Goal: Contribute content: Add original content to the website for others to see

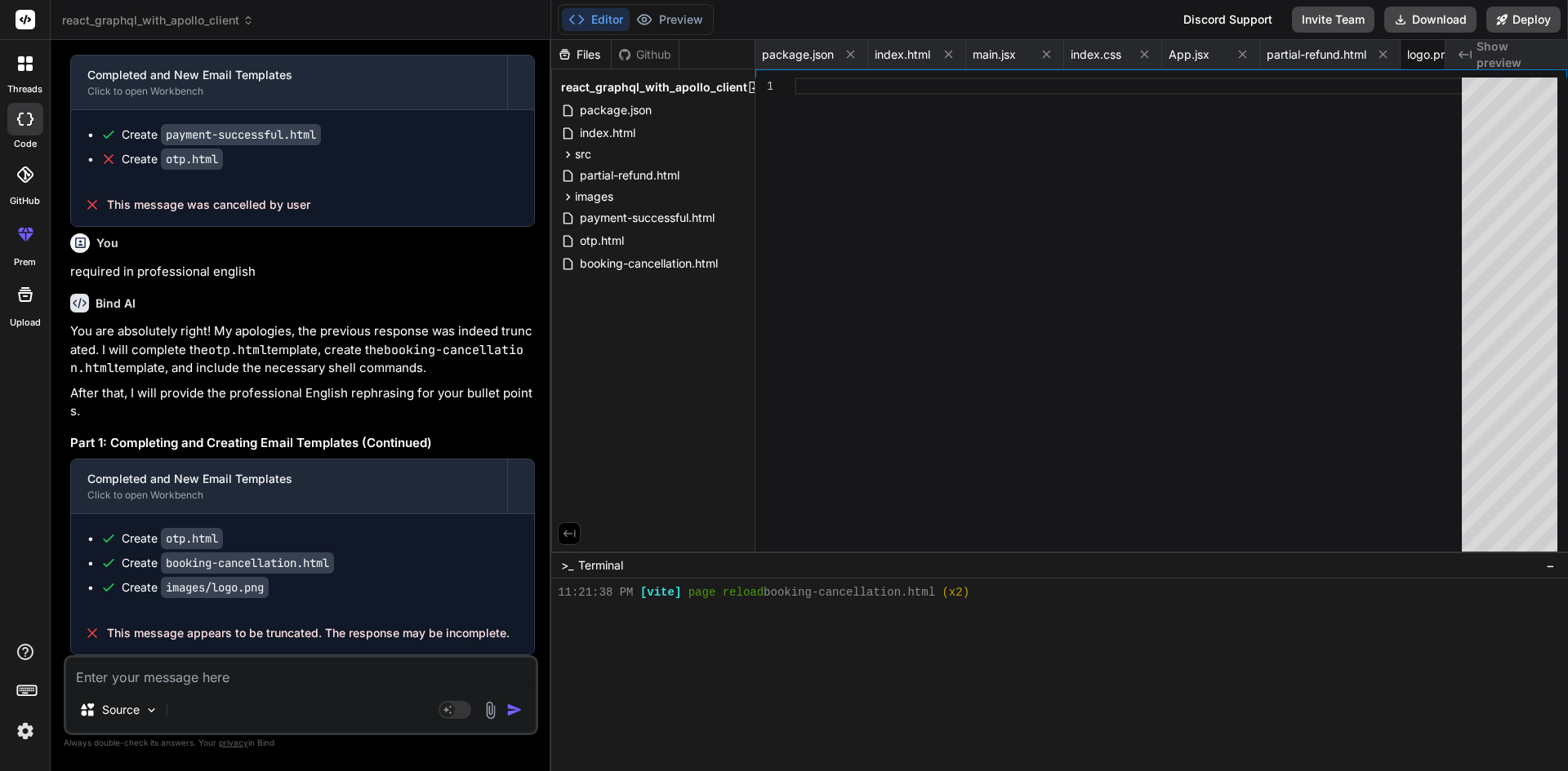
scroll to position [729, 0]
click at [237, 680] on textarea at bounding box center [301, 673] width 470 height 29
paste textarea "import { faCamera } from "@fortawesome/free-solid-svg-icons"; import { FontAwes…"
type textarea "import { faCamera } from "@fortawesome/free-solid-svg-icons"; import { FontAwes…"
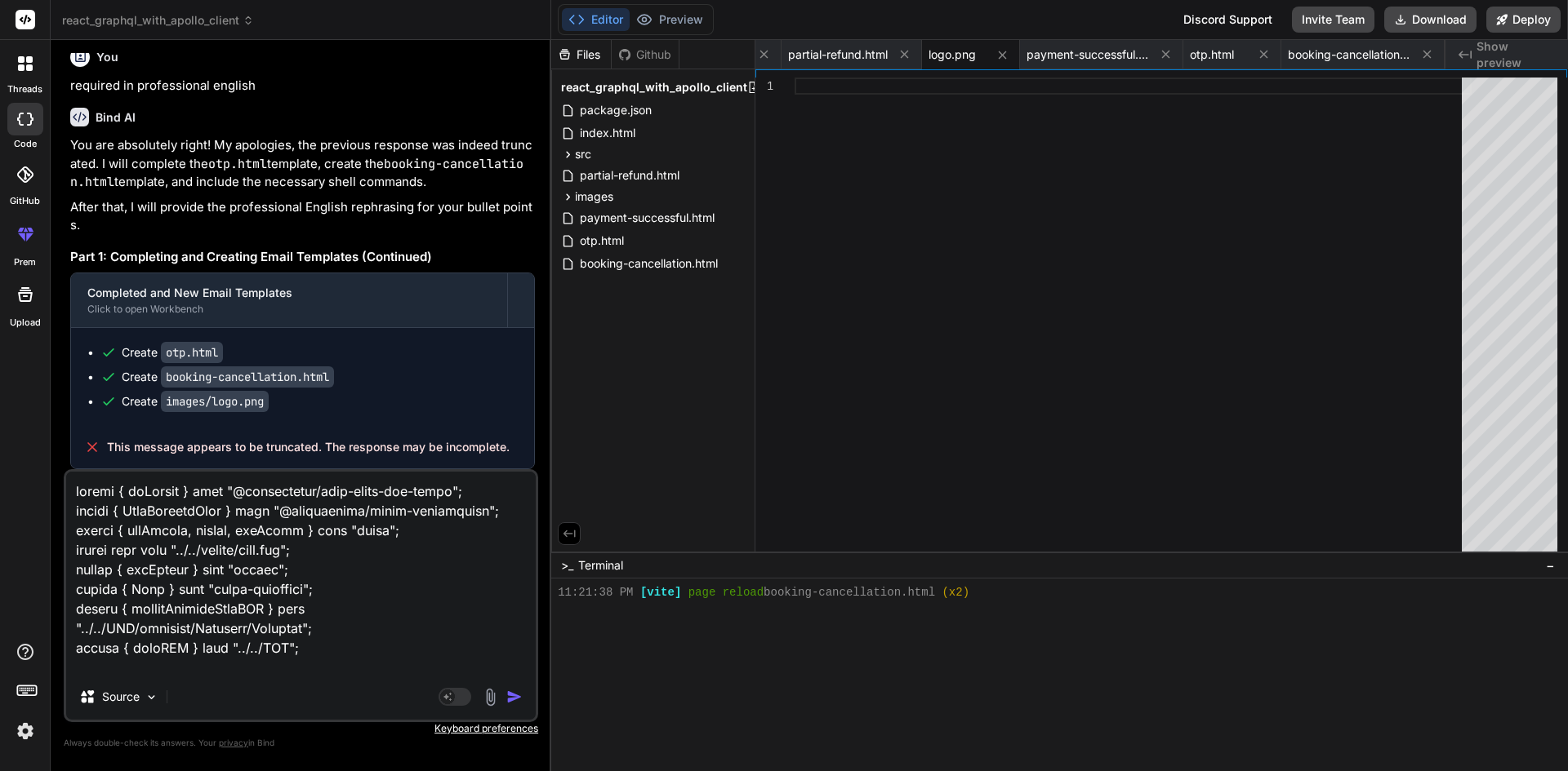
type textarea "x"
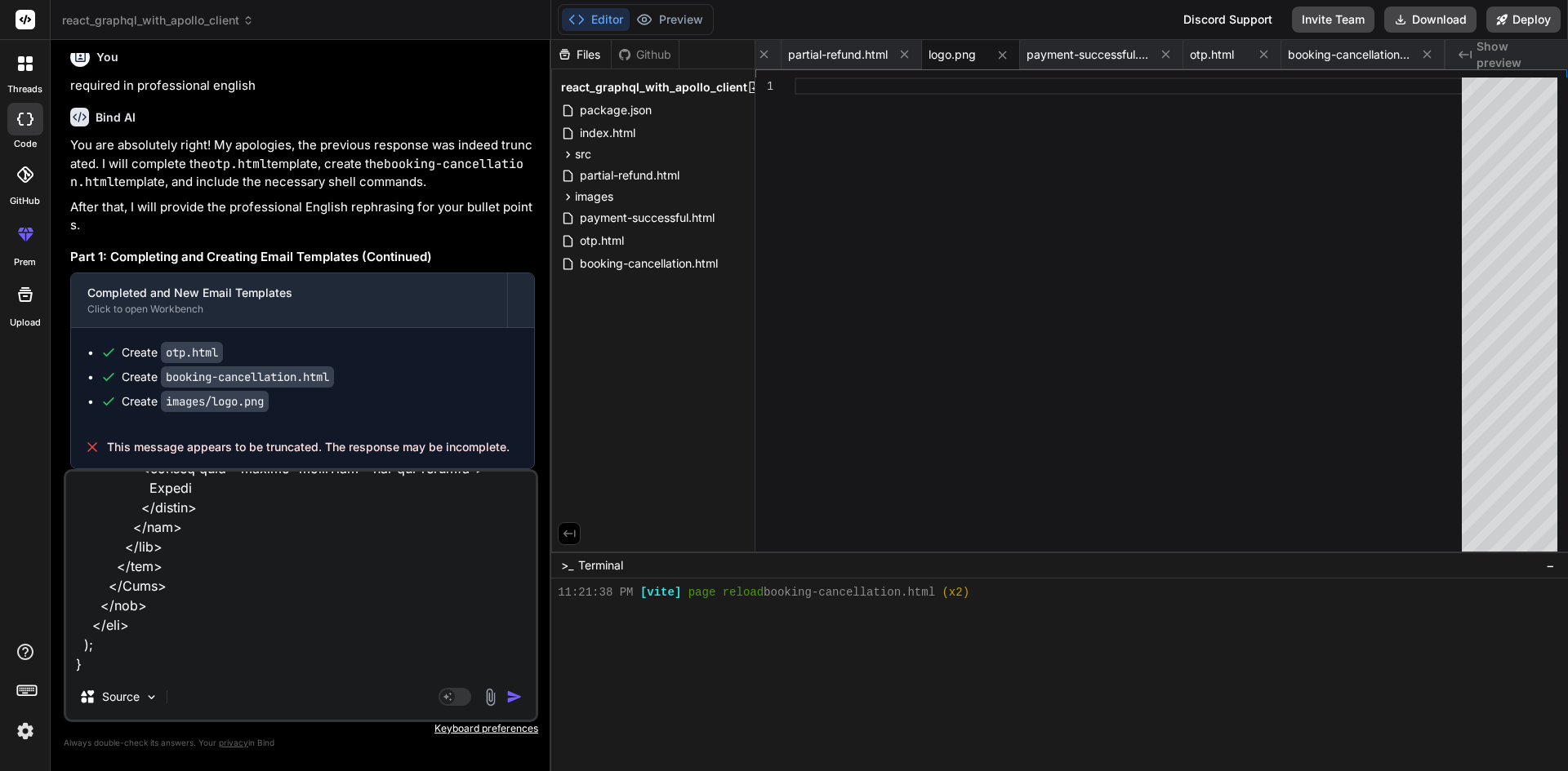
type textarea "import { faCamera } from "@fortawesome/free-solid-svg-icons"; import { FontAwes…"
type textarea "x"
type textarea "import { faCamera } from "@fortawesome/free-solid-svg-icons"; import { FontAwes…"
type textarea "x"
type textarea "import { faCamera } from "@fortawesome/free-solid-svg-icons"; import { FontAwes…"
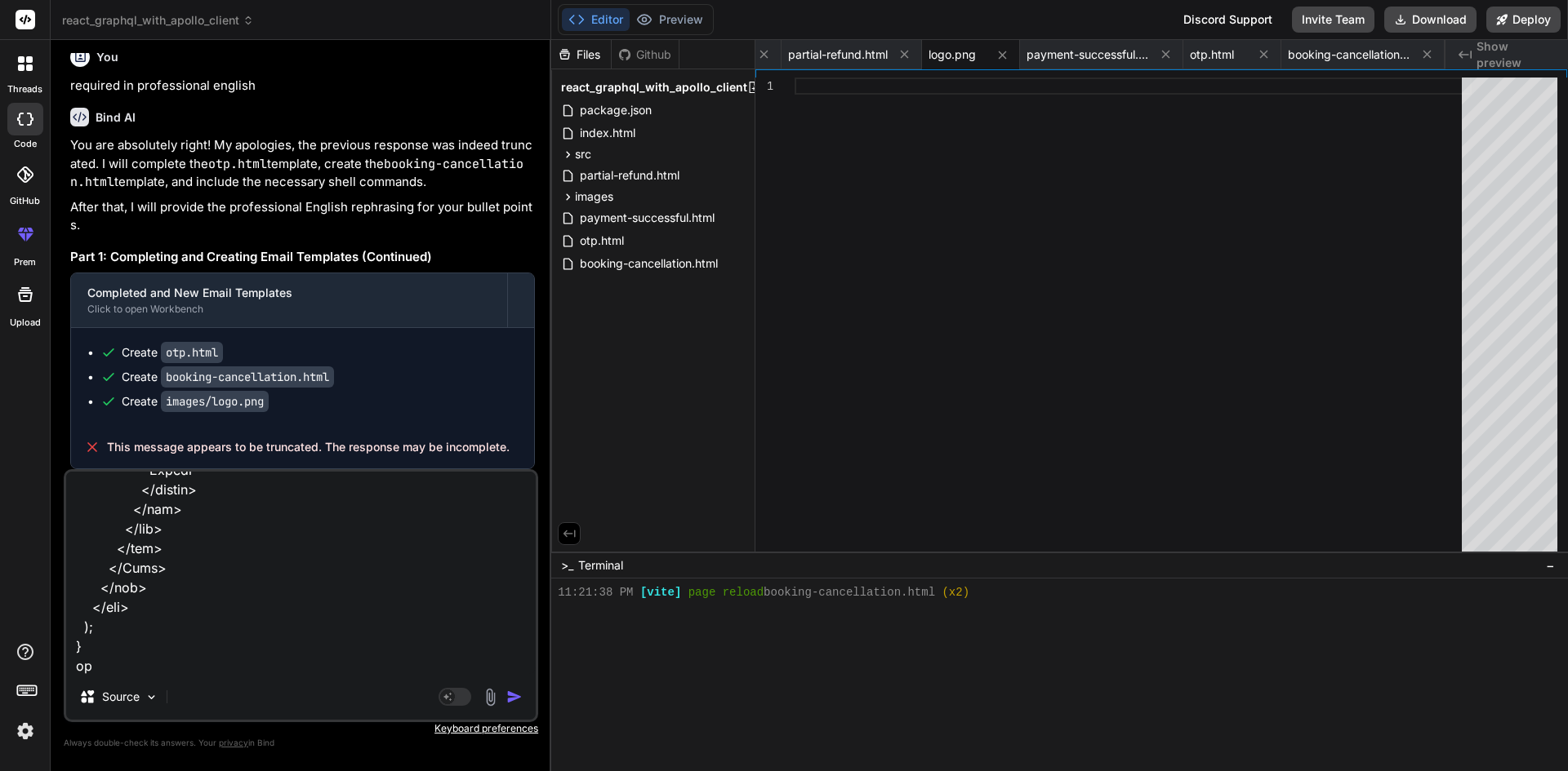
type textarea "x"
type textarea "import { faCamera } from "@fortawesome/free-solid-svg-icons"; import { FontAwes…"
type textarea "x"
type textarea "import { faCamera } from "@fortawesome/free-solid-svg-icons"; import { FontAwes…"
type textarea "x"
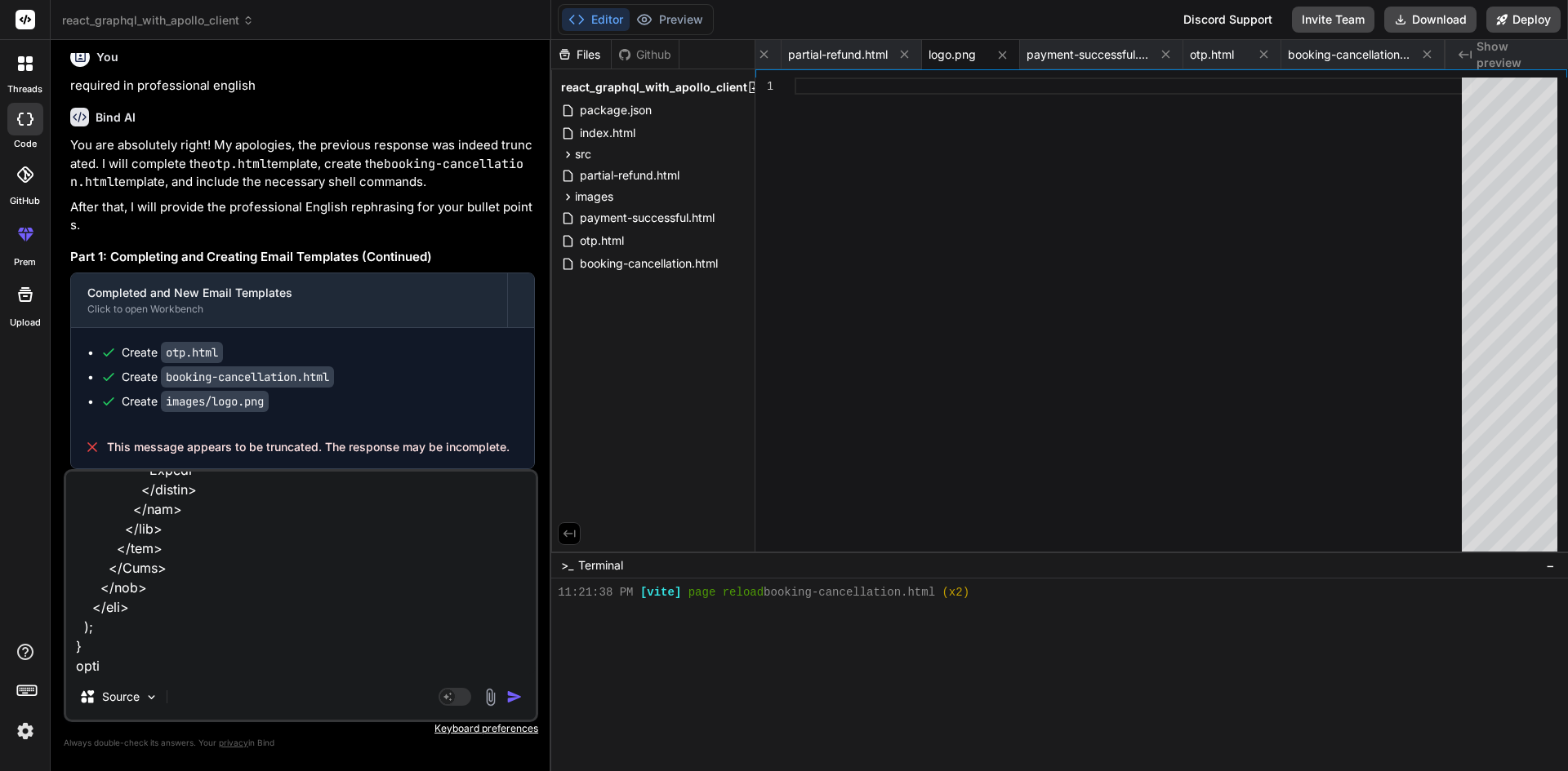
type textarea "import { faCamera } from "@fortawesome/free-solid-svg-icons"; import { FontAwes…"
type textarea "x"
type textarea "import { faCamera } from "@fortawesome/free-solid-svg-icons"; import { FontAwes…"
type textarea "x"
type textarea "import { faCamera } from "@fortawesome/free-solid-svg-icons"; import { FontAwes…"
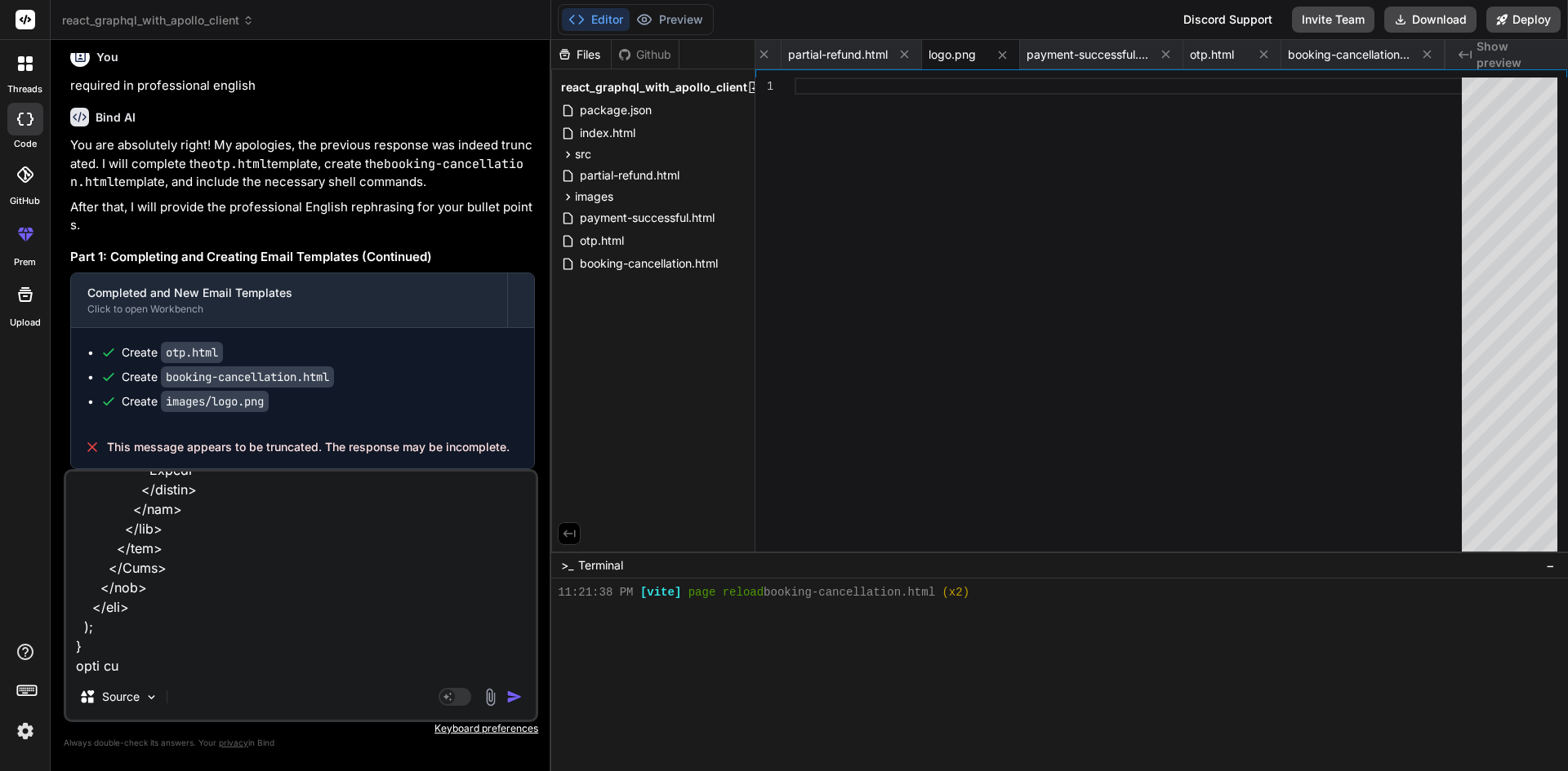
type textarea "x"
type textarea "import { faCamera } from "@fortawesome/free-solid-svg-icons"; import { FontAwes…"
type textarea "x"
type textarea "import { faCamera } from "@fortawesome/free-solid-svg-icons"; import { FontAwes…"
type textarea "x"
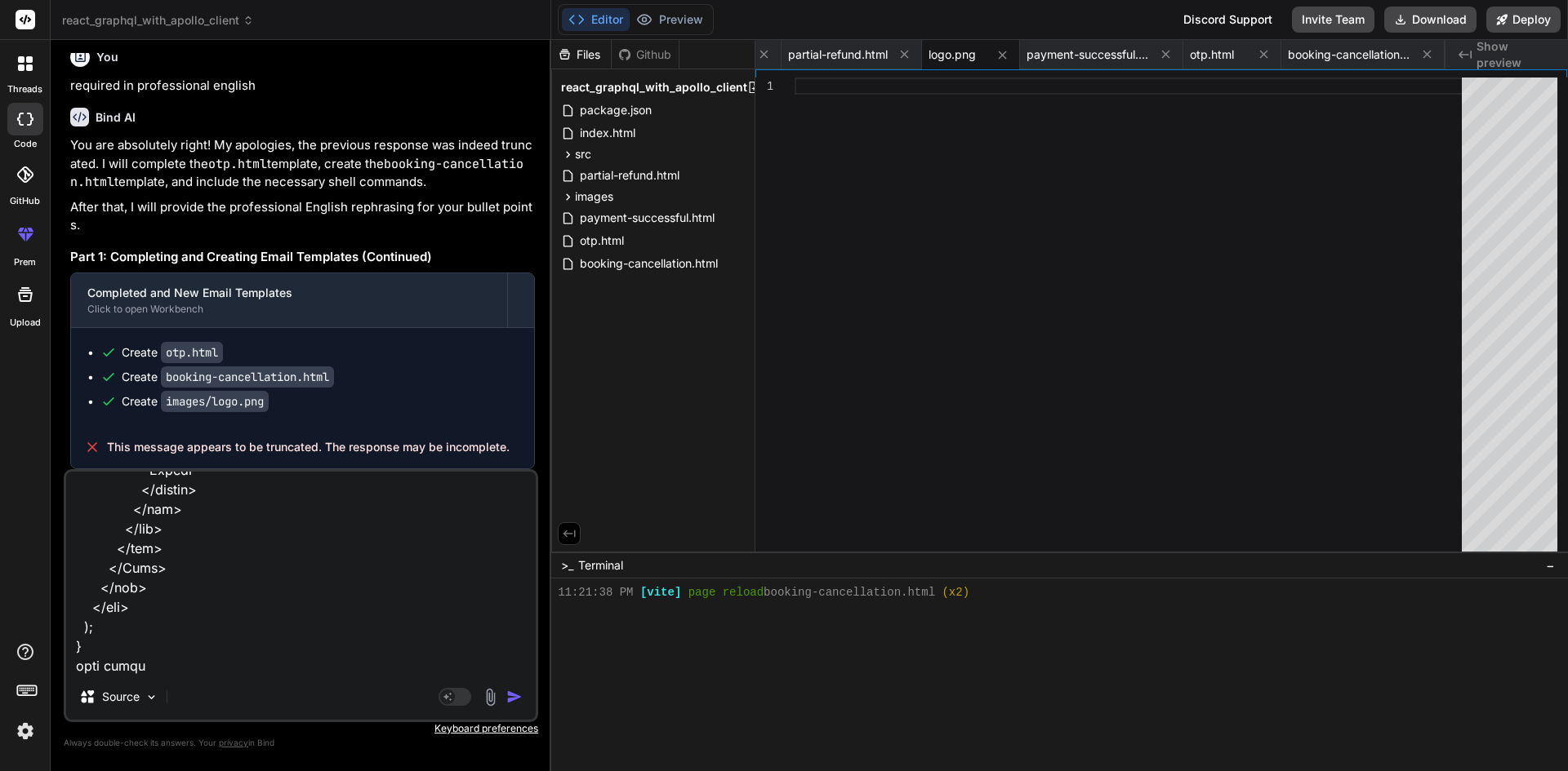
type textarea "import { faCamera } from "@fortawesome/free-solid-svg-icons"; import { FontAwes…"
type textarea "x"
type textarea "import { faCamera } from "@fortawesome/free-solid-svg-icons"; import { FontAwes…"
type textarea "x"
type textarea "import { faCamera } from "@fortawesome/free-solid-svg-icons"; import { FontAwes…"
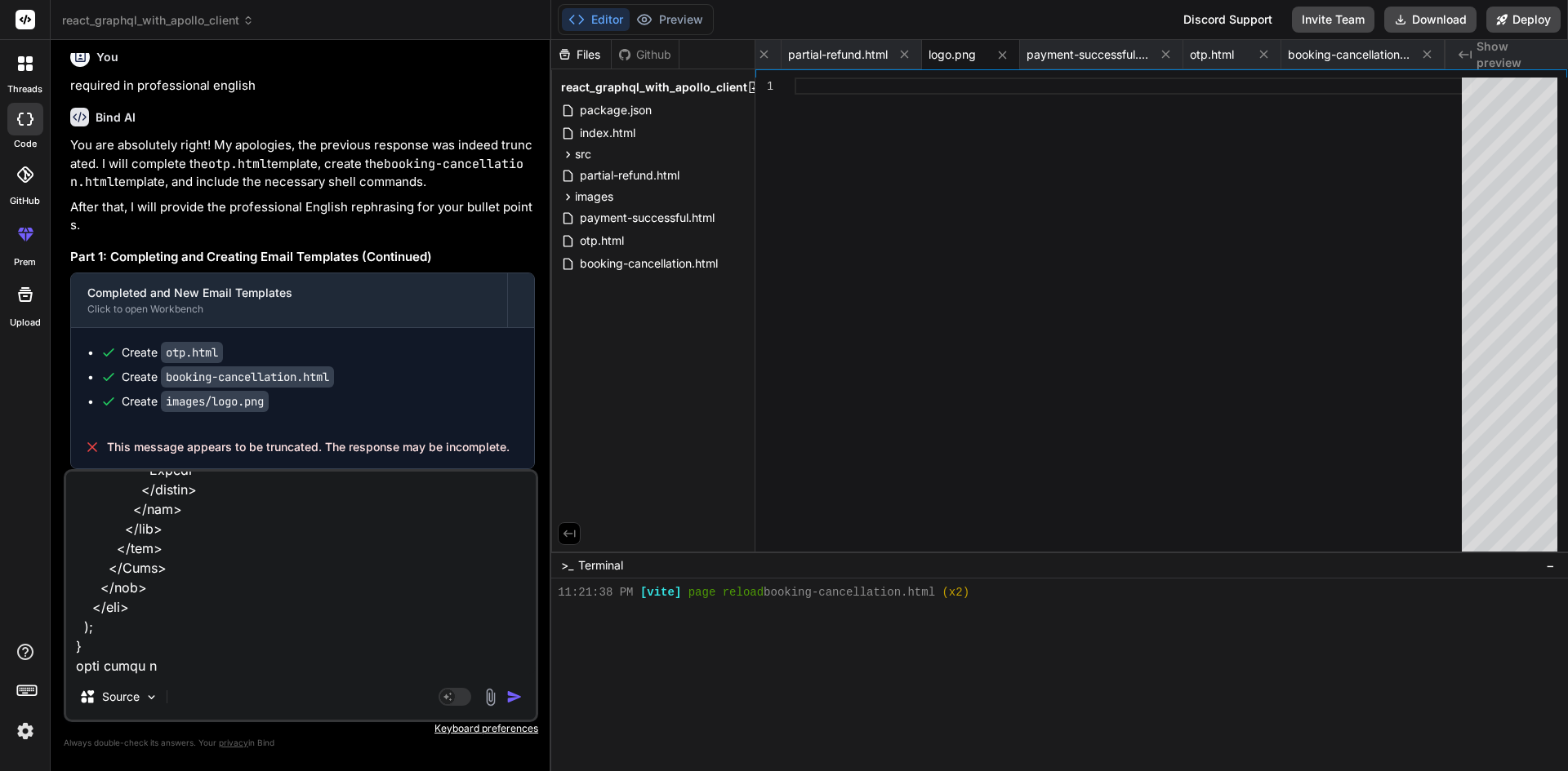
type textarea "x"
type textarea "import { faCamera } from "@fortawesome/free-solid-svg-icons"; import { FontAwes…"
type textarea "x"
type textarea "import { faCamera } from "@fortawesome/free-solid-svg-icons"; import { FontAwes…"
type textarea "x"
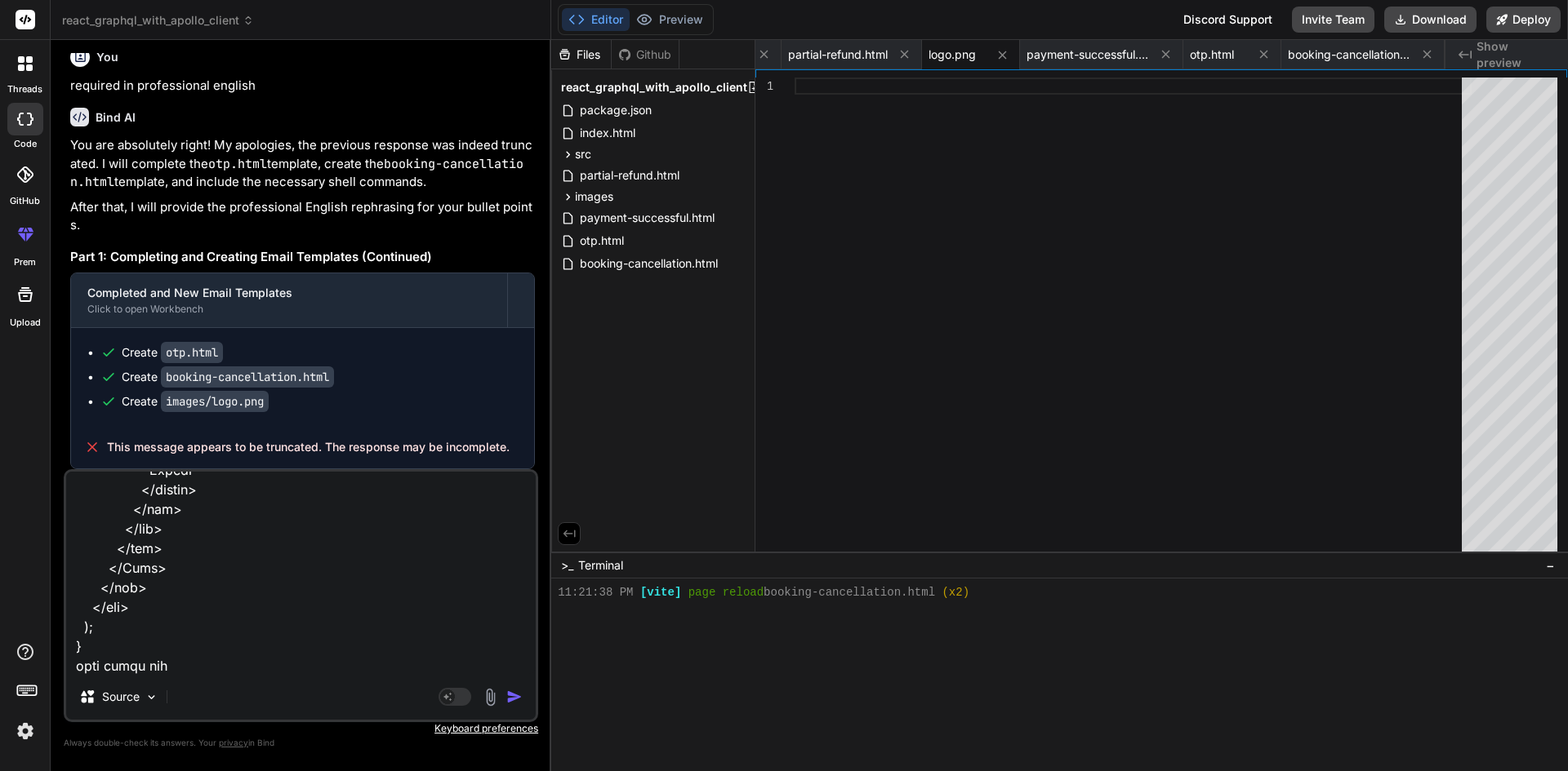
type textarea "import { faCamera } from "@fortawesome/free-solid-svg-icons"; import { FontAwes…"
type textarea "x"
type textarea "import { faCamera } from "@fortawesome/free-solid-svg-icons"; import { FontAwes…"
type textarea "x"
type textarea "import { faCamera } from "@fortawesome/free-solid-svg-icons"; import { FontAwes…"
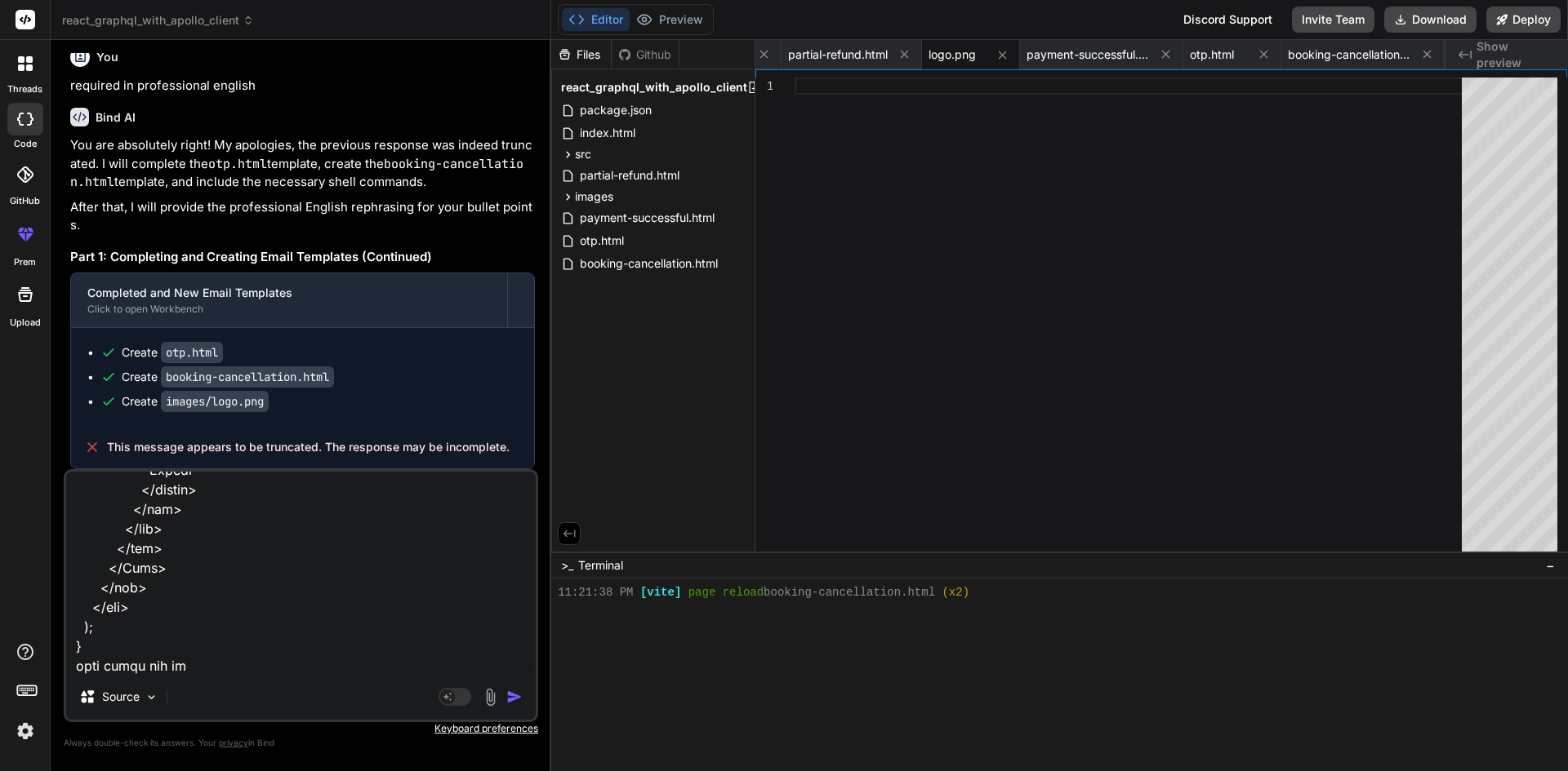
type textarea "x"
type textarea "import { faCamera } from "@fortawesome/free-solid-svg-icons"; import { FontAwes…"
type textarea "x"
type textarea "import { faCamera } from "@fortawesome/free-solid-svg-icons"; import { FontAwes…"
type textarea "x"
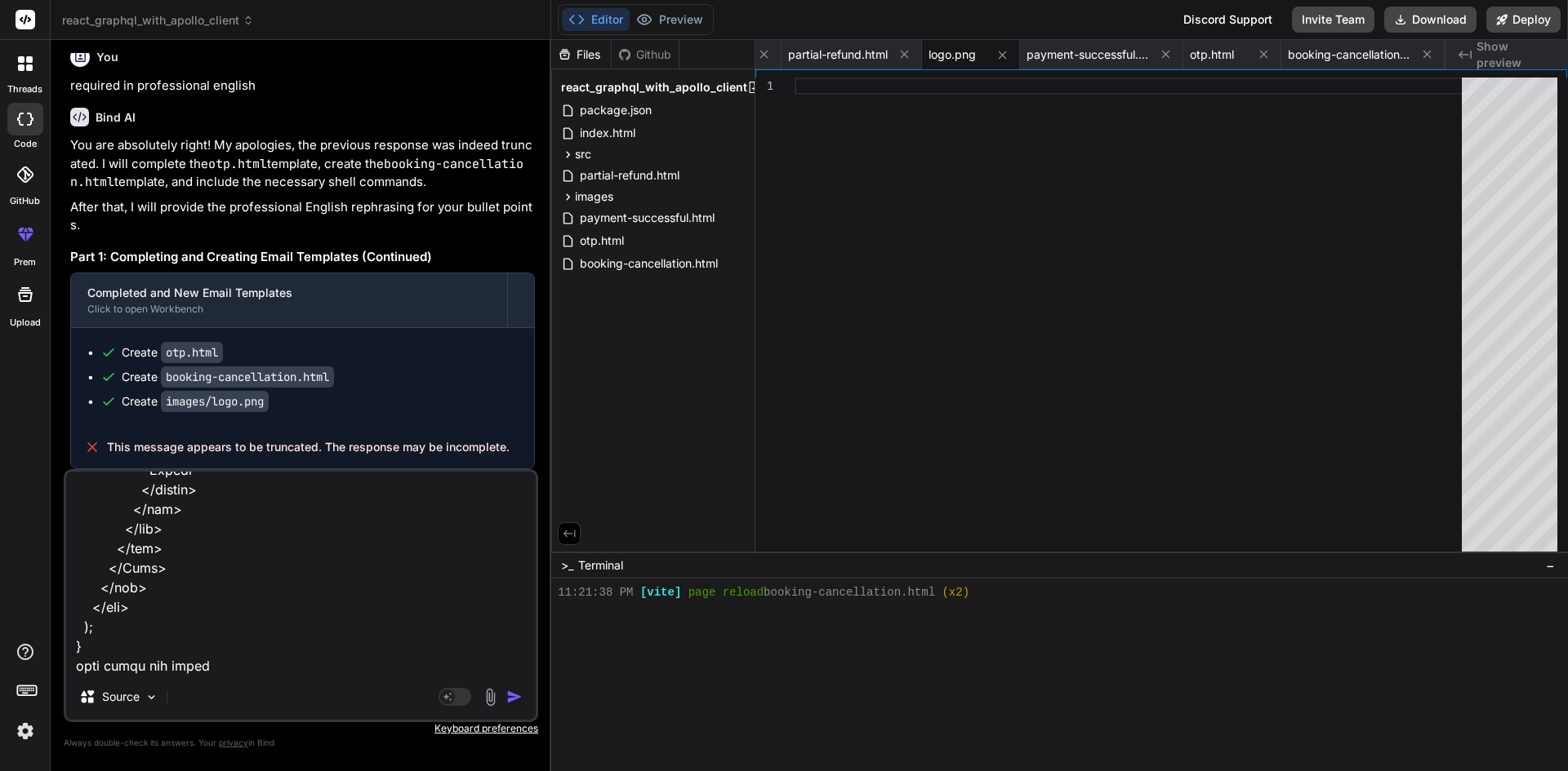
type textarea "import { faCamera } from "@fortawesome/free-solid-svg-icons"; import { FontAwes…"
type textarea "x"
type textarea "import { faCamera } from "@fortawesome/free-solid-svg-icons"; import { FontAwes…"
type textarea "x"
type textarea "import { faCamera } from "@fortawesome/free-solid-svg-icons"; import { FontAwes…"
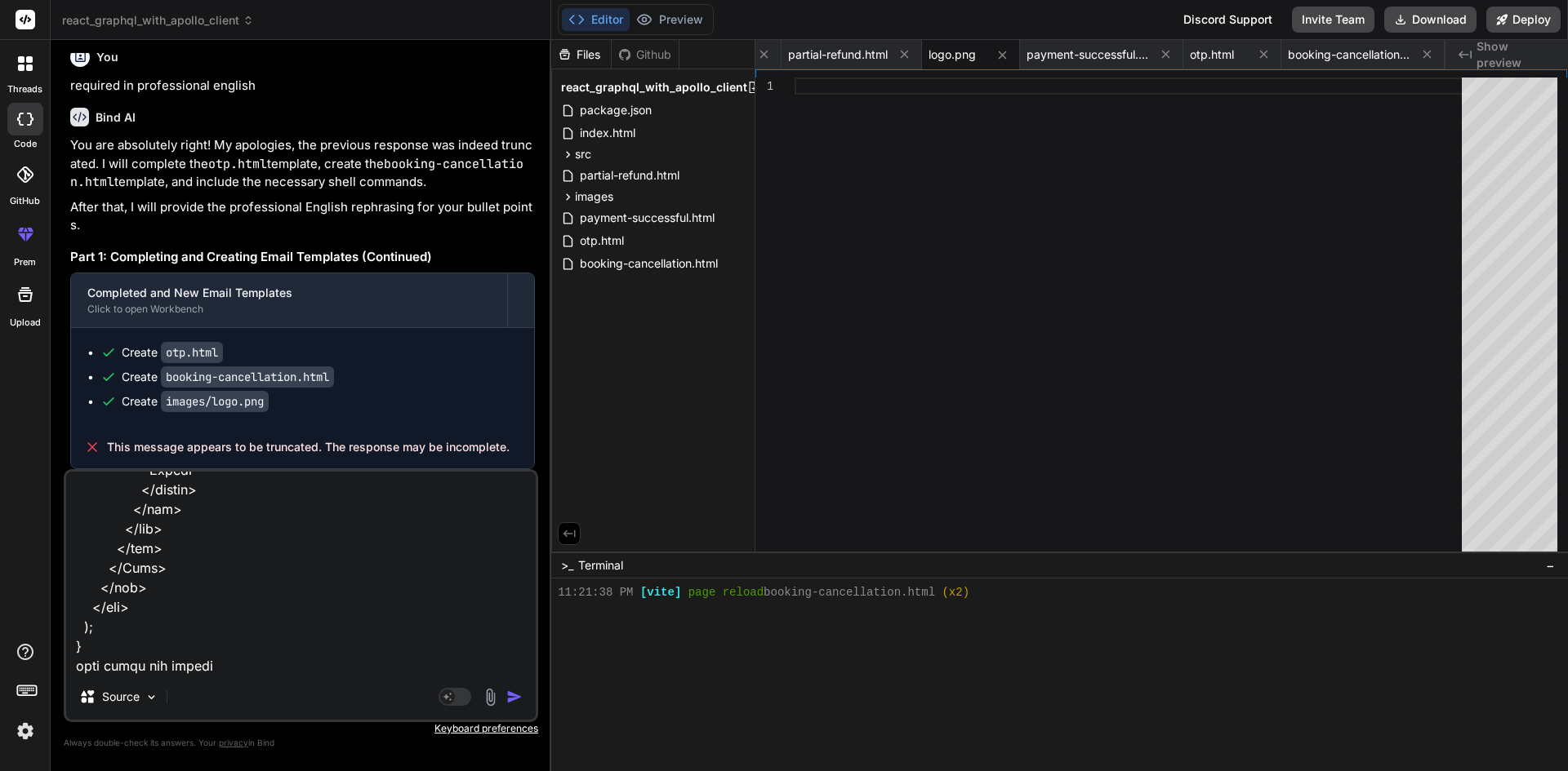
type textarea "x"
type textarea "import { faCamera } from "@fortawesome/free-solid-svg-icons"; import { FontAwes…"
type textarea "x"
type textarea "import { faCamera } from "@fortawesome/free-solid-svg-icons"; import { FontAwes…"
type textarea "x"
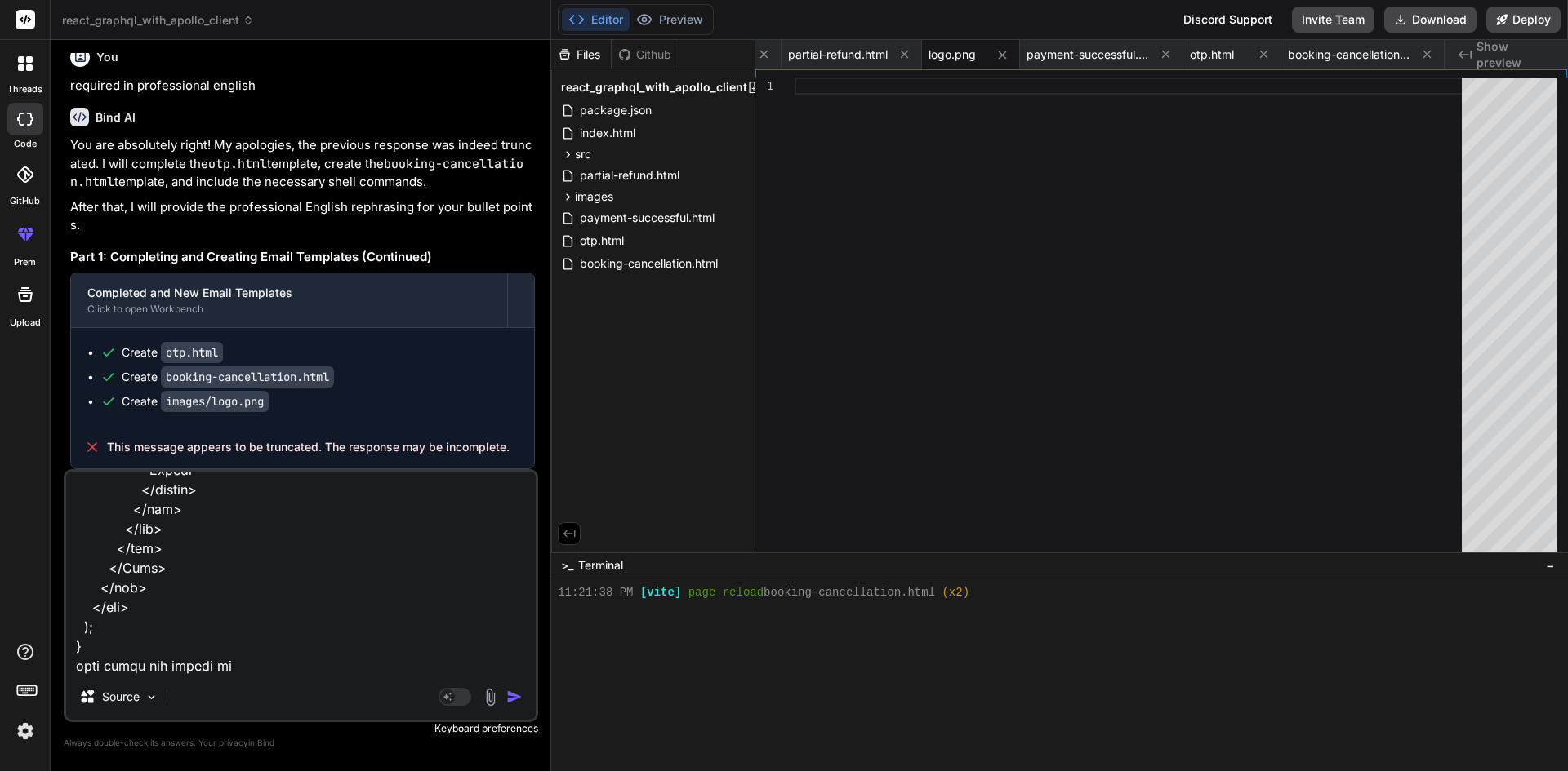
type textarea "import { faCamera } from "@fortawesome/free-solid-svg-icons"; import { FontAwes…"
type textarea "x"
type textarea "import { faCamera } from "@fortawesome/free-solid-svg-icons"; import { FontAwes…"
type textarea "x"
type textarea "import { faCamera } from "@fortawesome/free-solid-svg-icons"; import { FontAwes…"
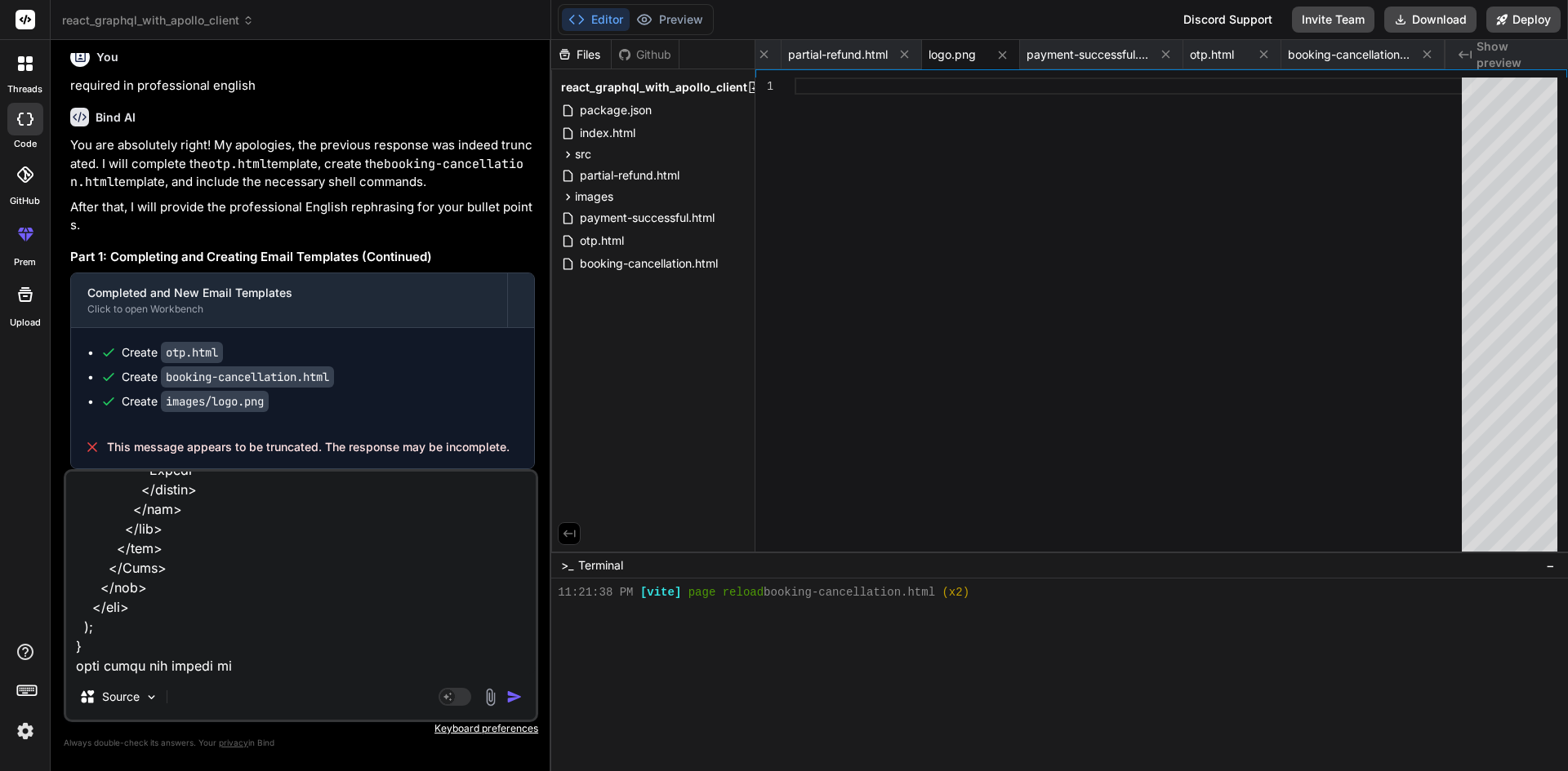
type textarea "x"
type textarea "import { faCamera } from "@fortawesome/free-solid-svg-icons"; import { FontAwes…"
type textarea "x"
type textarea "import { faCamera } from "@fortawesome/free-solid-svg-icons"; import { FontAwes…"
type textarea "x"
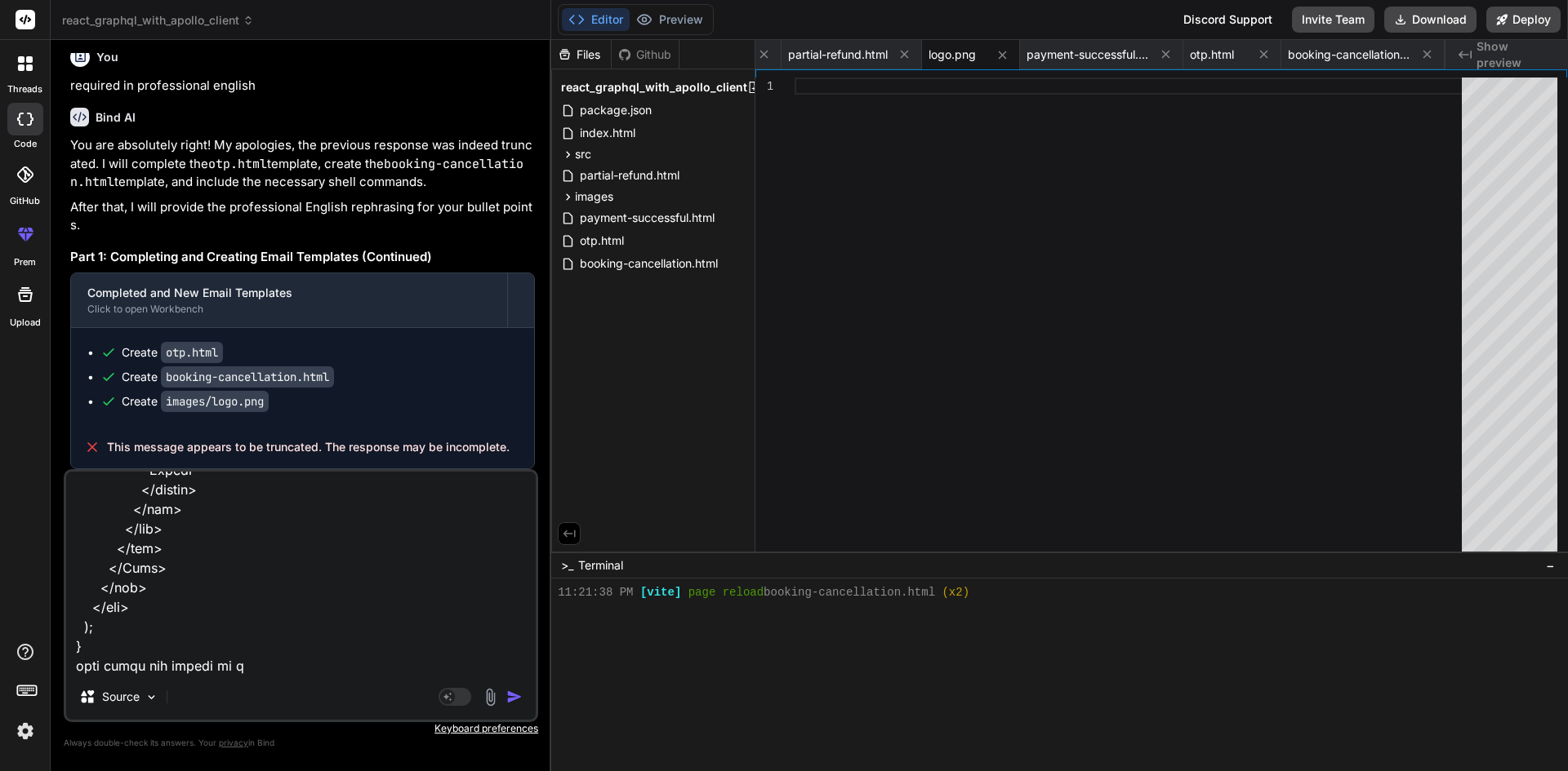
type textarea "import { faCamera } from "@fortawesome/free-solid-svg-icons"; import { FontAwes…"
type textarea "x"
type textarea "import { faCamera } from "@fortawesome/free-solid-svg-icons"; import { FontAwes…"
type textarea "x"
type textarea "import { faCamera } from "@fortawesome/free-solid-svg-icons"; import { FontAwes…"
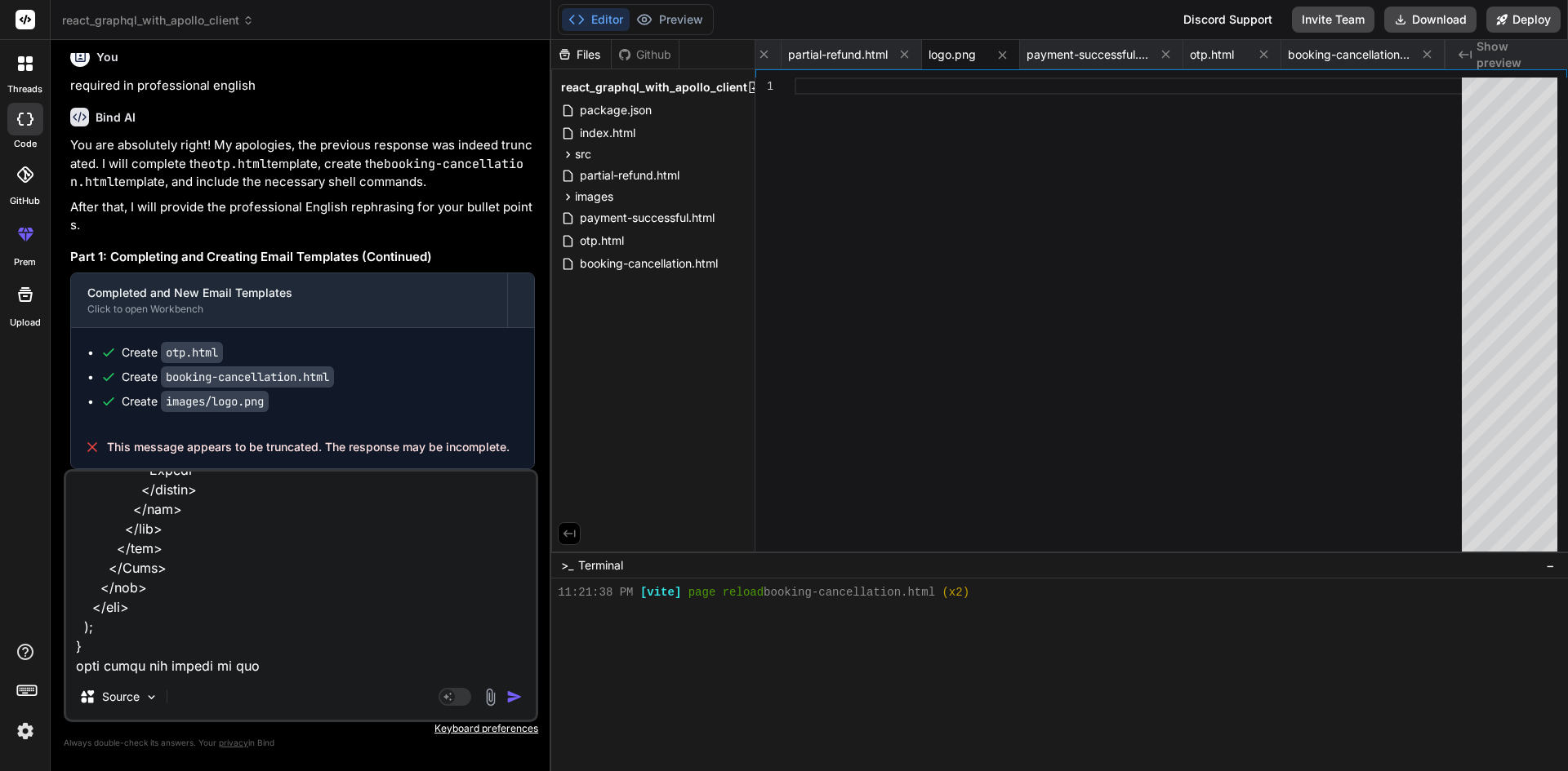
type textarea "x"
type textarea "import { faCamera } from "@fortawesome/free-solid-svg-icons"; import { FontAwes…"
type textarea "x"
type textarea "import { faCamera } from "@fortawesome/free-solid-svg-icons"; import { FontAwes…"
type textarea "x"
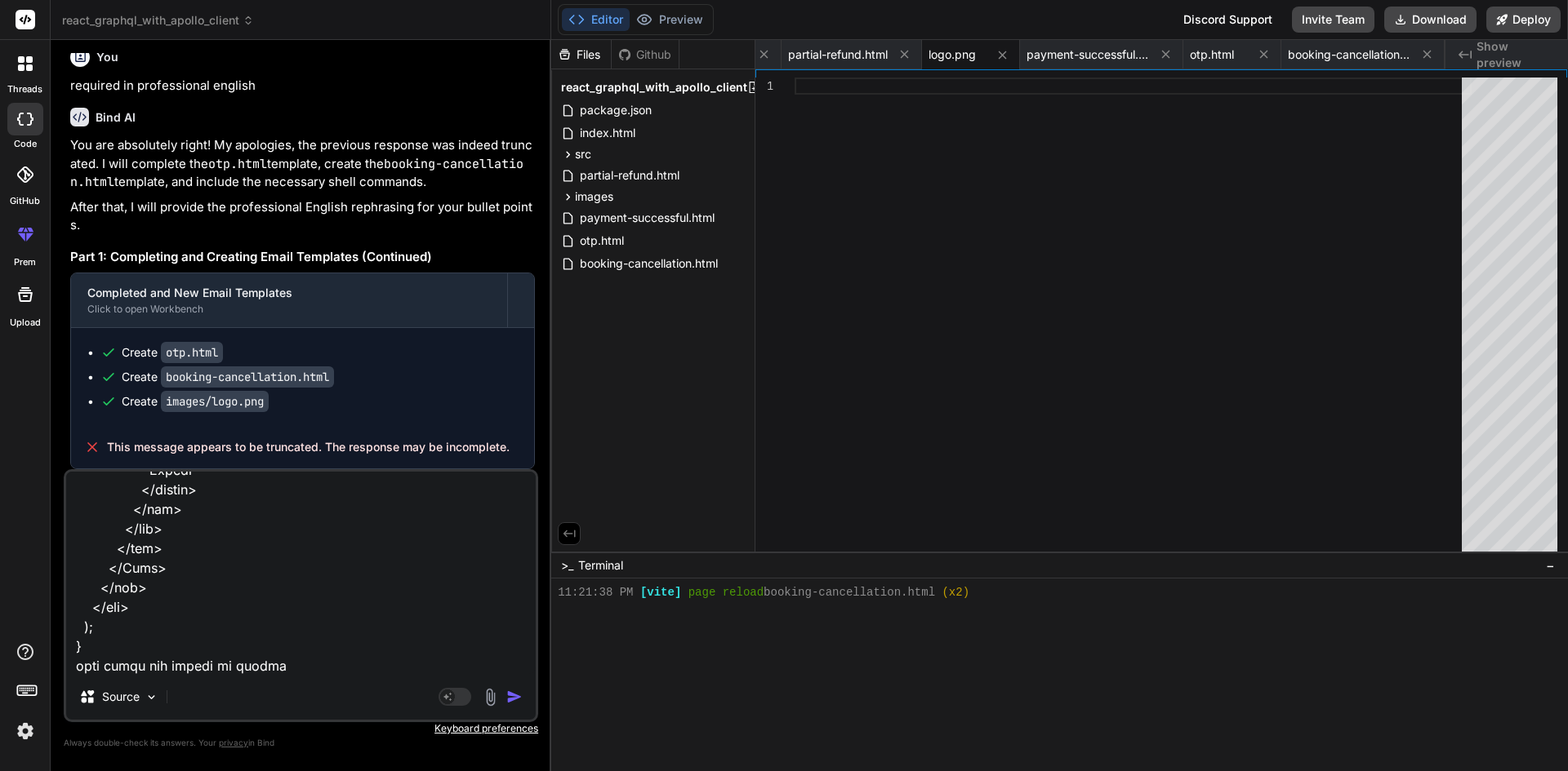
type textarea "import { faCamera } from "@fortawesome/free-solid-svg-icons"; import { FontAwes…"
type textarea "x"
type textarea "import { faCamera } from "@fortawesome/free-solid-svg-icons"; import { FontAwes…"
type textarea "x"
type textarea "import { faCamera } from "@fortawesome/free-solid-svg-icons"; import { FontAwes…"
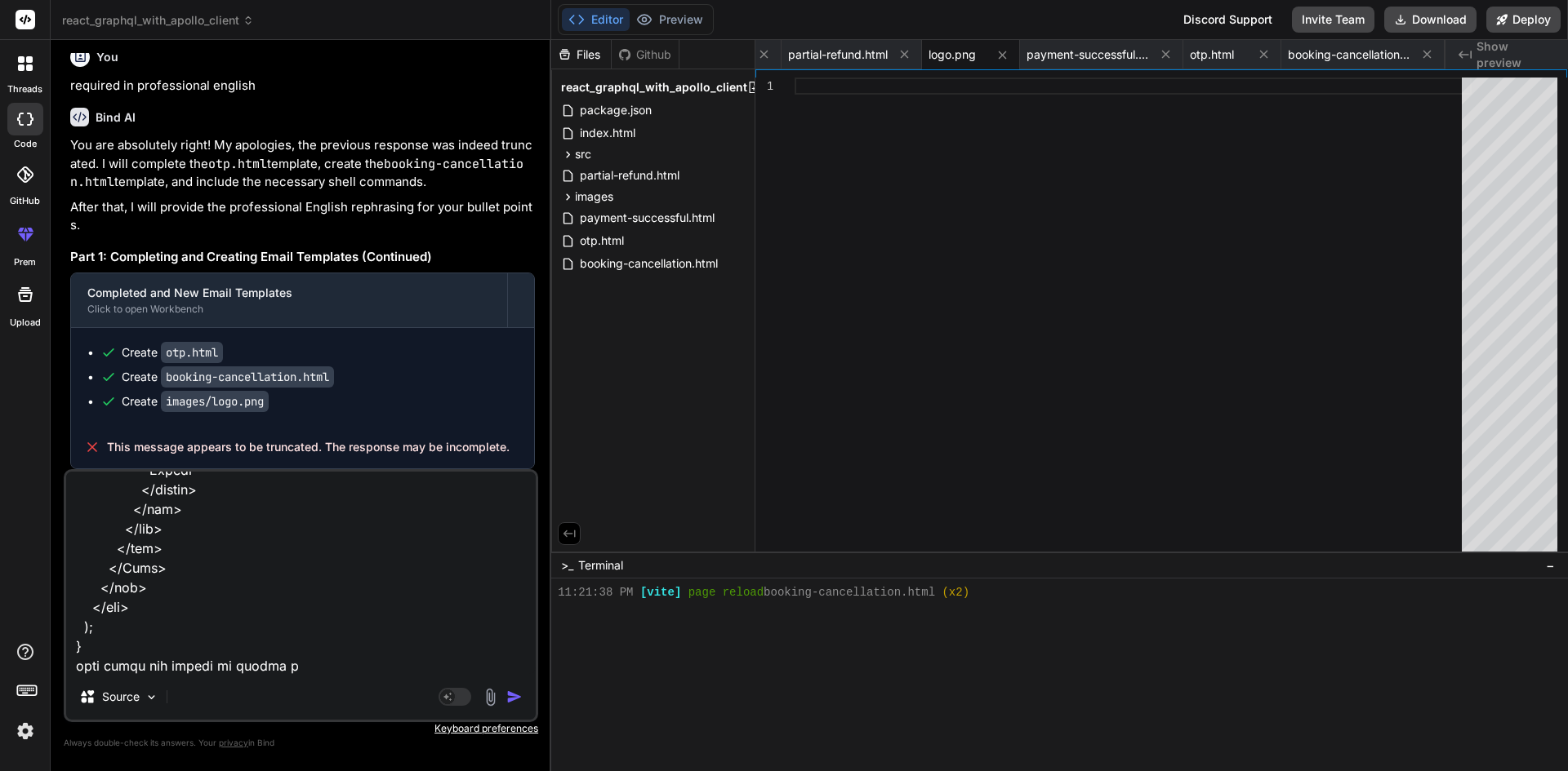
type textarea "x"
type textarea "import { faCamera } from "@fortawesome/free-solid-svg-icons"; import { FontAwes…"
type textarea "x"
type textarea "import { faCamera } from "@fortawesome/free-solid-svg-icons"; import { FontAwes…"
type textarea "x"
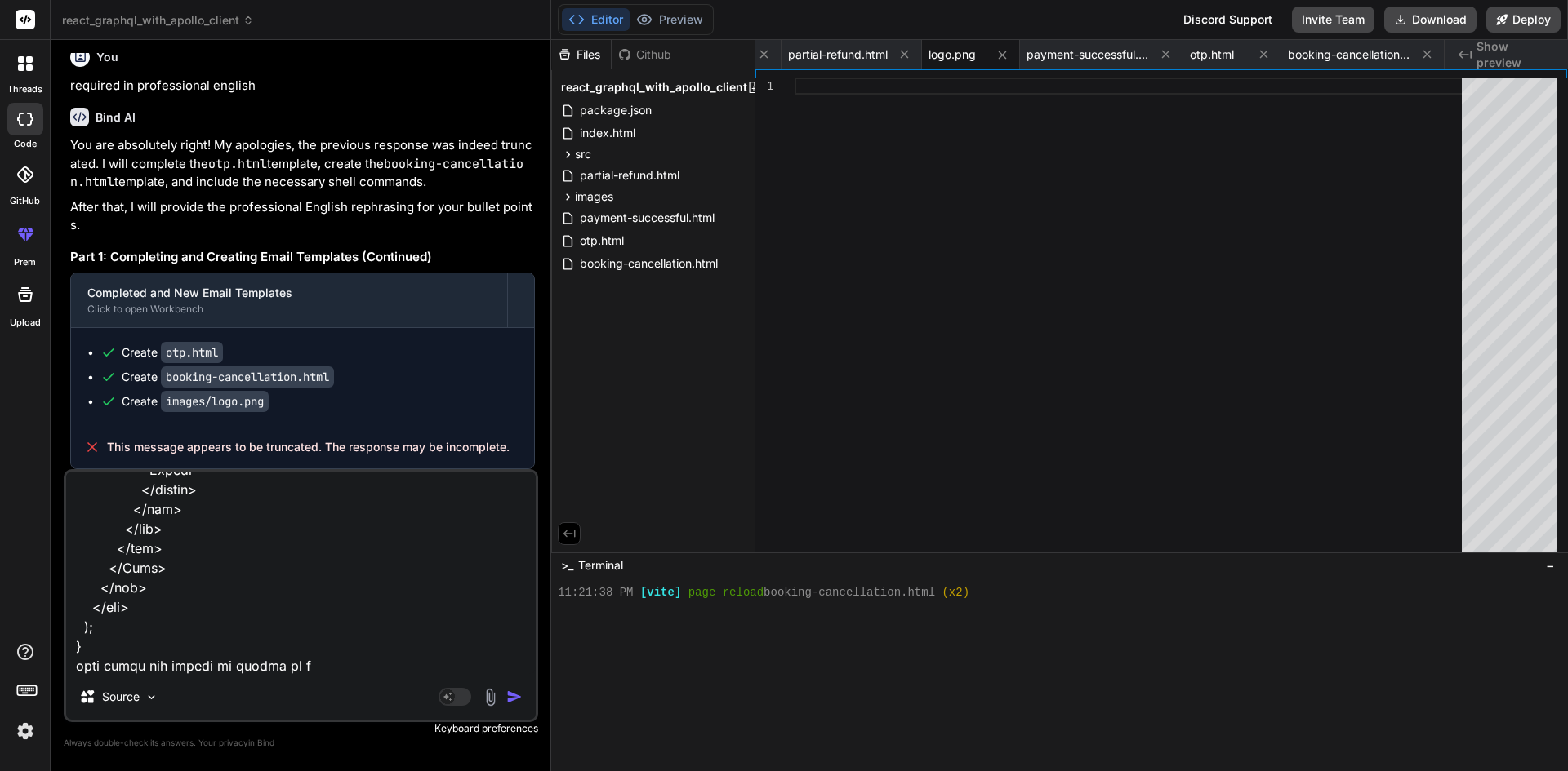
type textarea "import { faCamera } from "@fortawesome/free-solid-svg-icons"; import { FontAwes…"
type textarea "x"
type textarea "import { faCamera } from "@fortawesome/free-solid-svg-icons"; import { FontAwes…"
type textarea "x"
type textarea "import { faCamera } from "@fortawesome/free-solid-svg-icons"; import { FontAwes…"
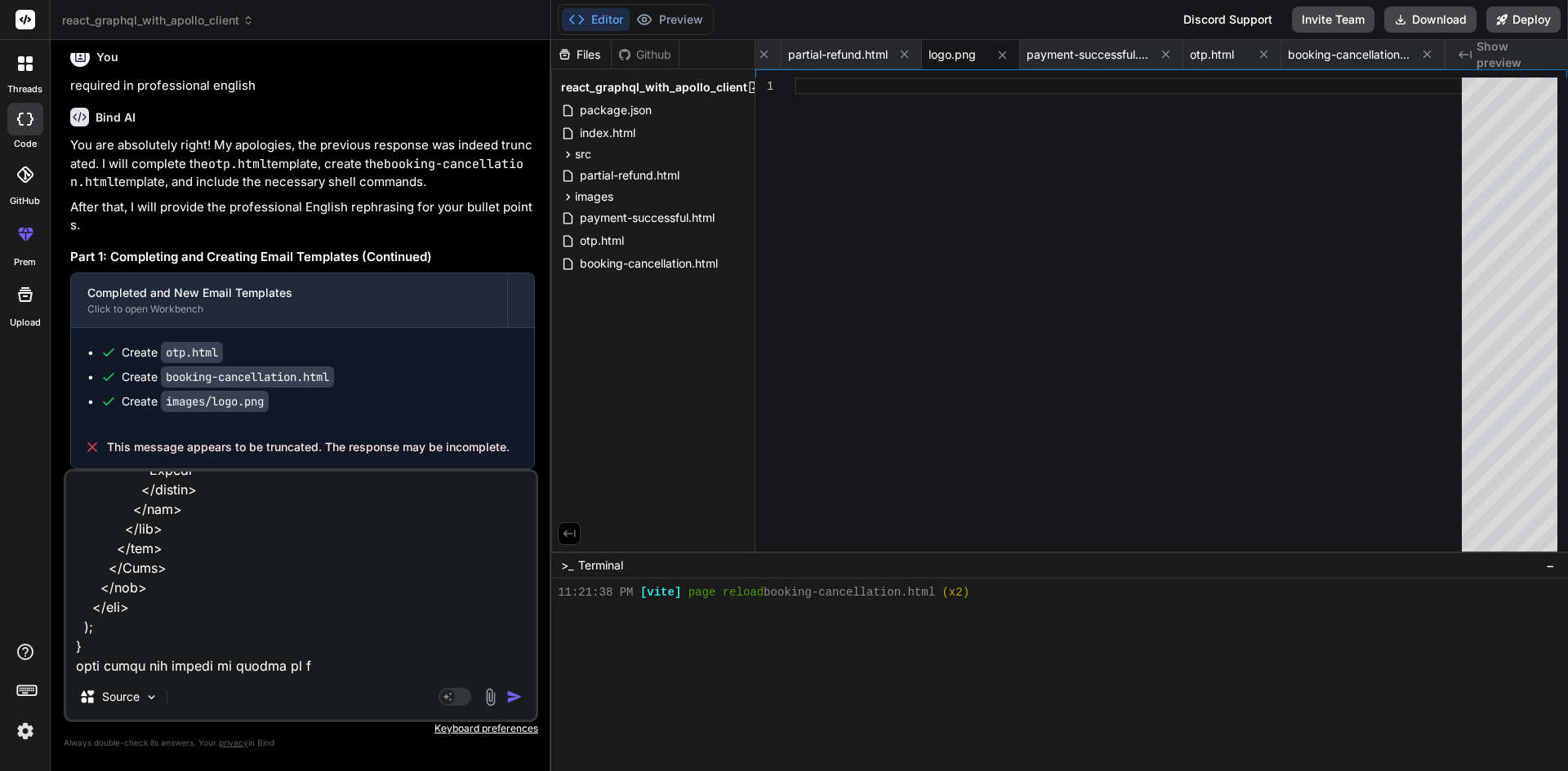
type textarea "x"
type textarea "import { faCamera } from "@fortawesome/free-solid-svg-icons"; import { FontAwes…"
type textarea "x"
type textarea "import { faCamera } from "@fortawesome/free-solid-svg-icons"; import { FontAwes…"
type textarea "x"
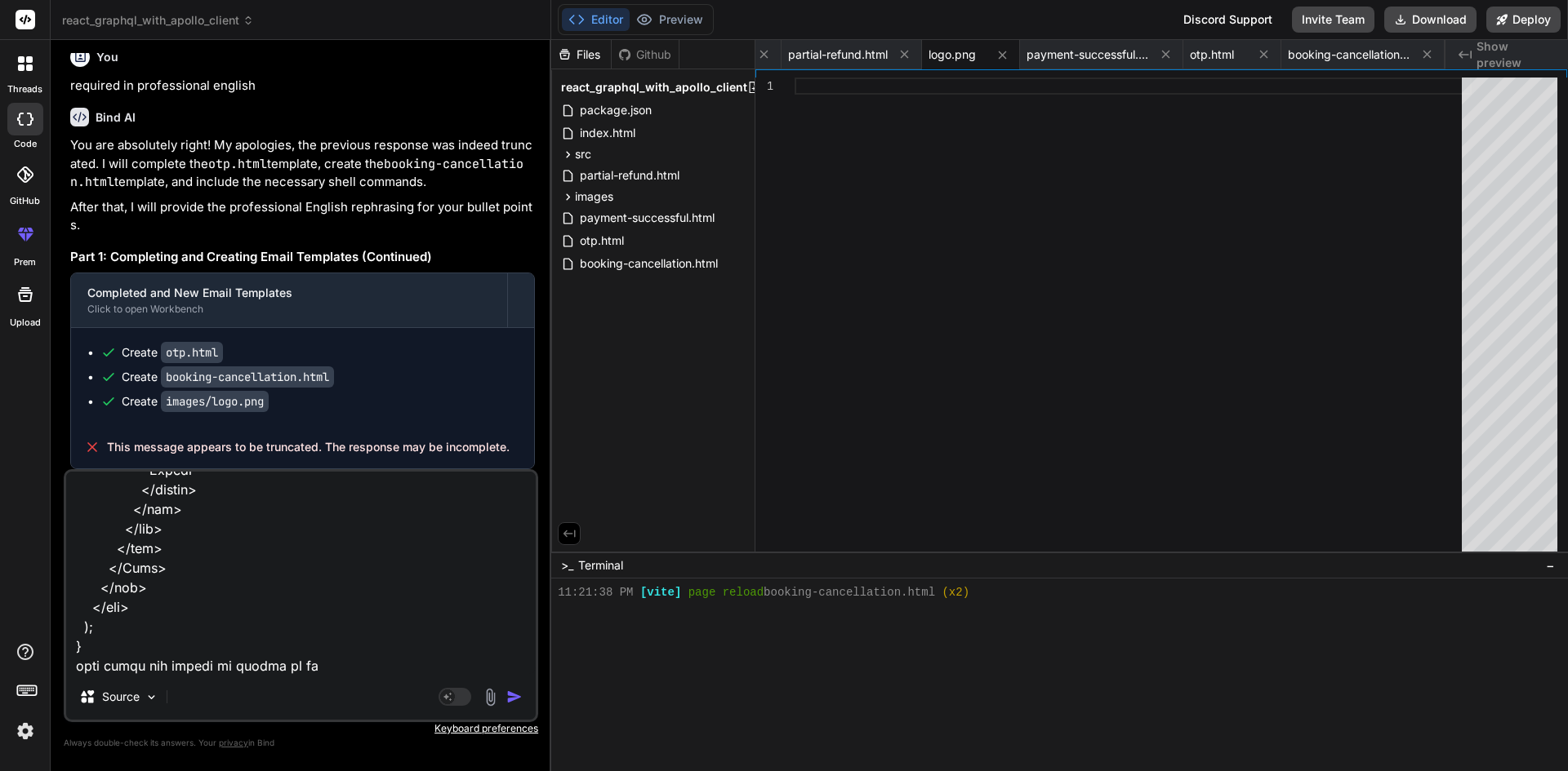
type textarea "import { faCamera } from "@fortawesome/free-solid-svg-icons"; import { FontAwes…"
type textarea "x"
type textarea "import { faCamera } from "@fortawesome/free-solid-svg-icons"; import { FontAwes…"
type textarea "x"
type textarea "import { faCamera } from "@fortawesome/free-solid-svg-icons"; import { FontAwes…"
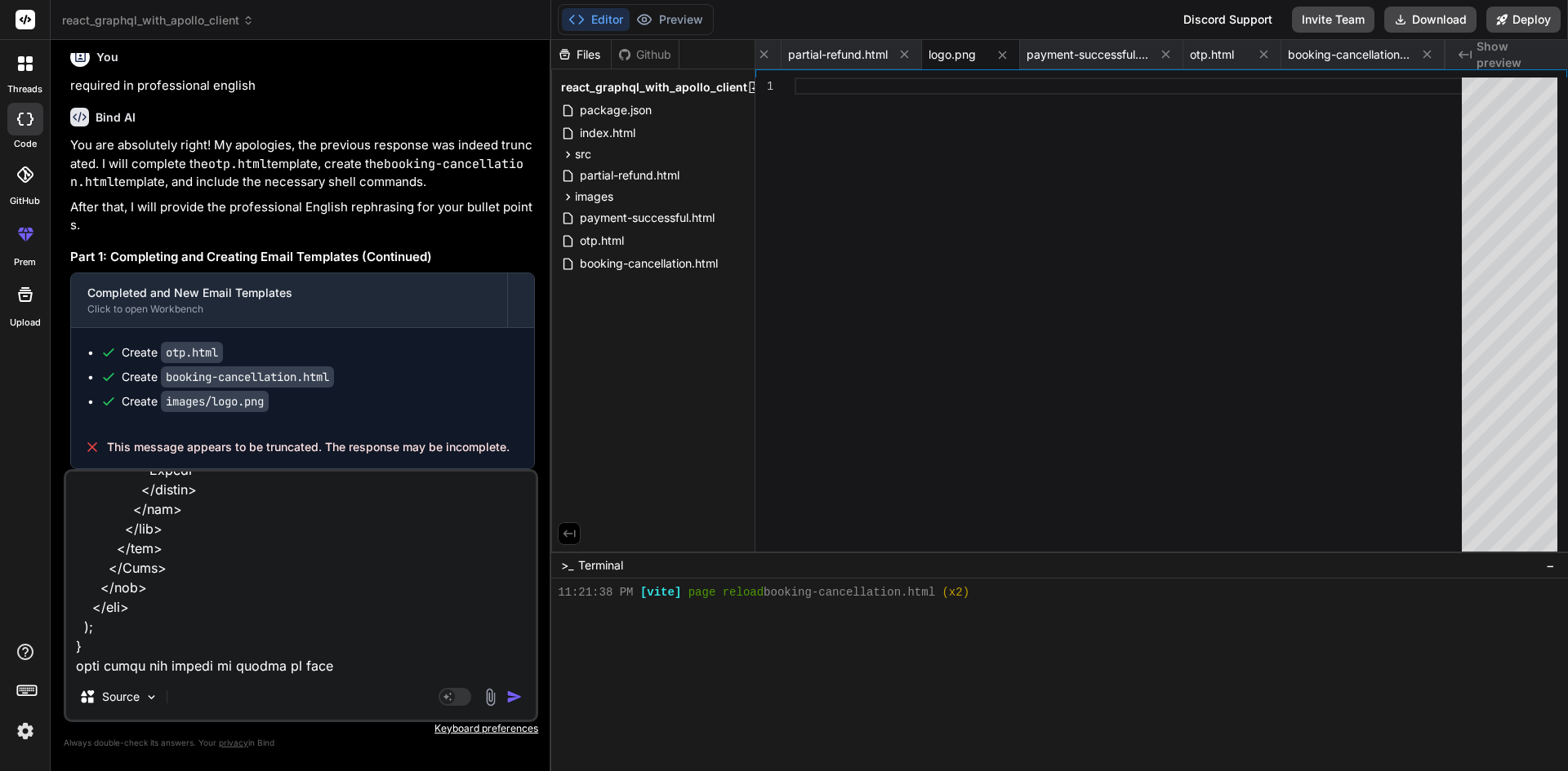
type textarea "x"
type textarea "import { faCamera } from "@fortawesome/free-solid-svg-icons"; import { FontAwes…"
type textarea "x"
type textarea "import { faCamera } from "@fortawesome/free-solid-svg-icons"; import { FontAwes…"
type textarea "x"
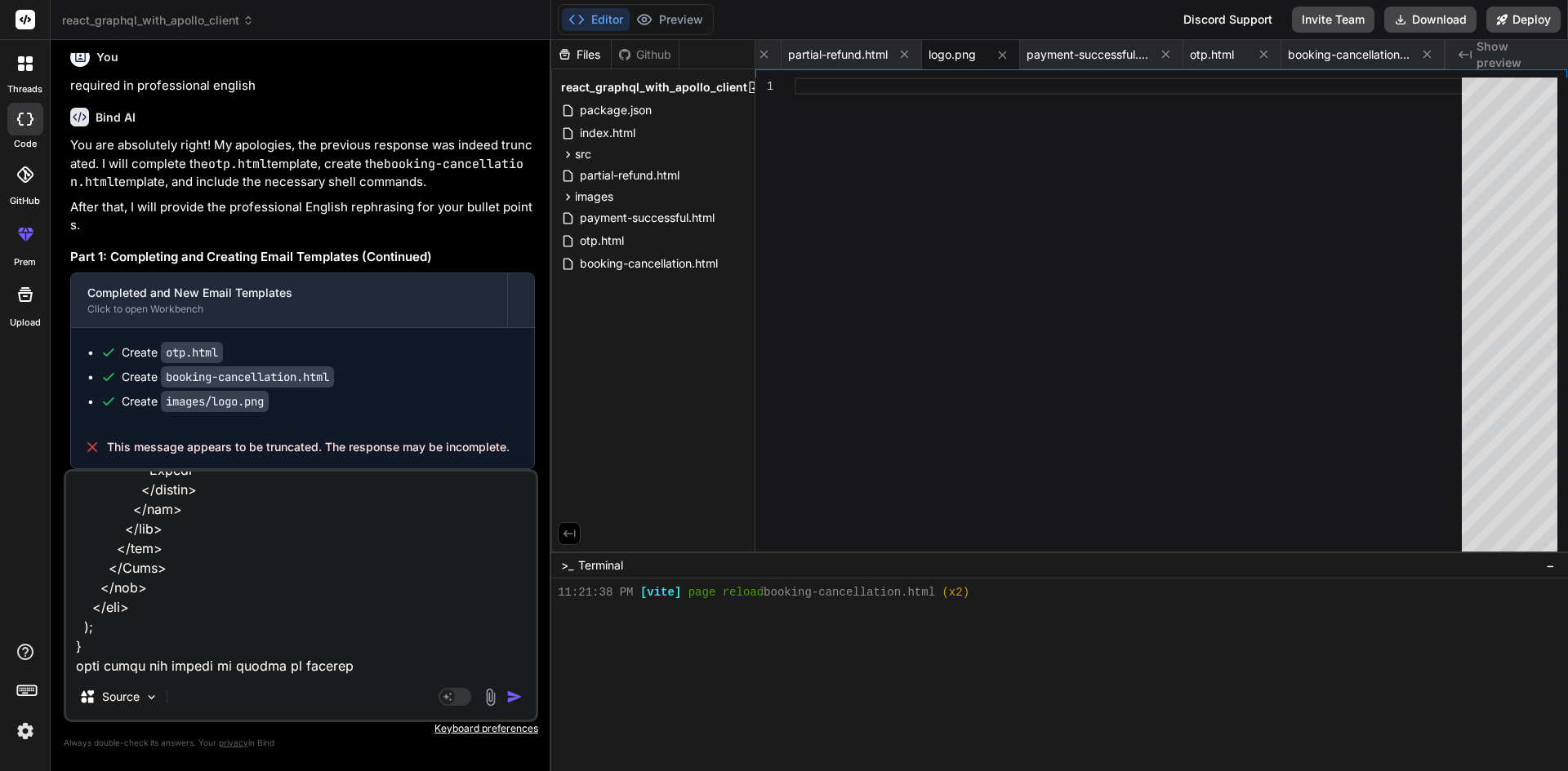
type textarea "import { faCamera } from "@fortawesome/free-solid-svg-icons"; import { FontAwes…"
type textarea "x"
type textarea "import { faCamera } from "@fortawesome/free-solid-svg-icons"; import { FontAwes…"
type textarea "x"
type textarea "import { faCamera } from "@fortawesome/free-solid-svg-icons"; import { FontAwes…"
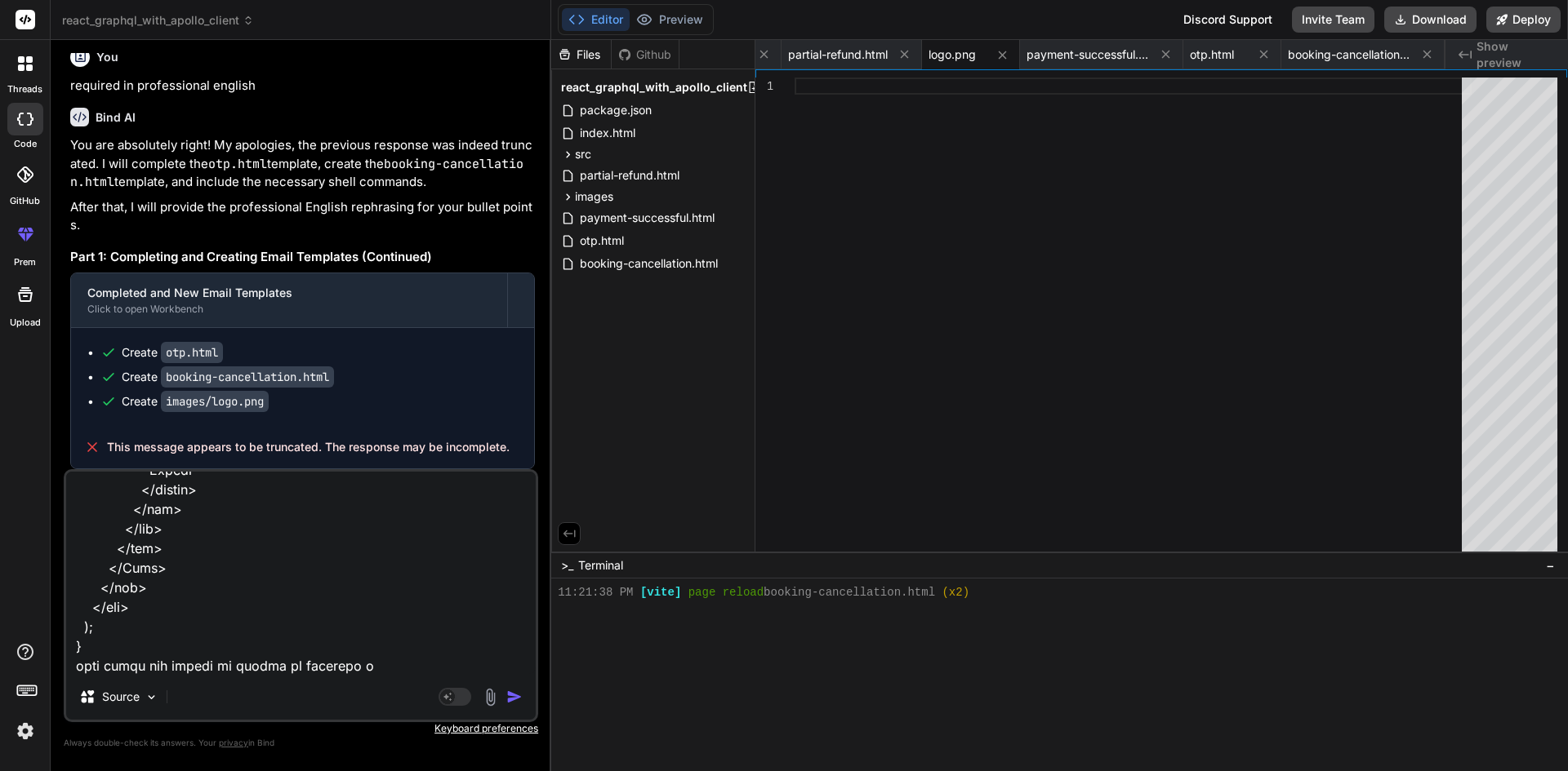
type textarea "x"
type textarea "import { faCamera } from "@fortawesome/free-solid-svg-icons"; import { FontAwes…"
type textarea "x"
type textarea "import { faCamera } from "@fortawesome/free-solid-svg-icons"; import { FontAwes…"
type textarea "x"
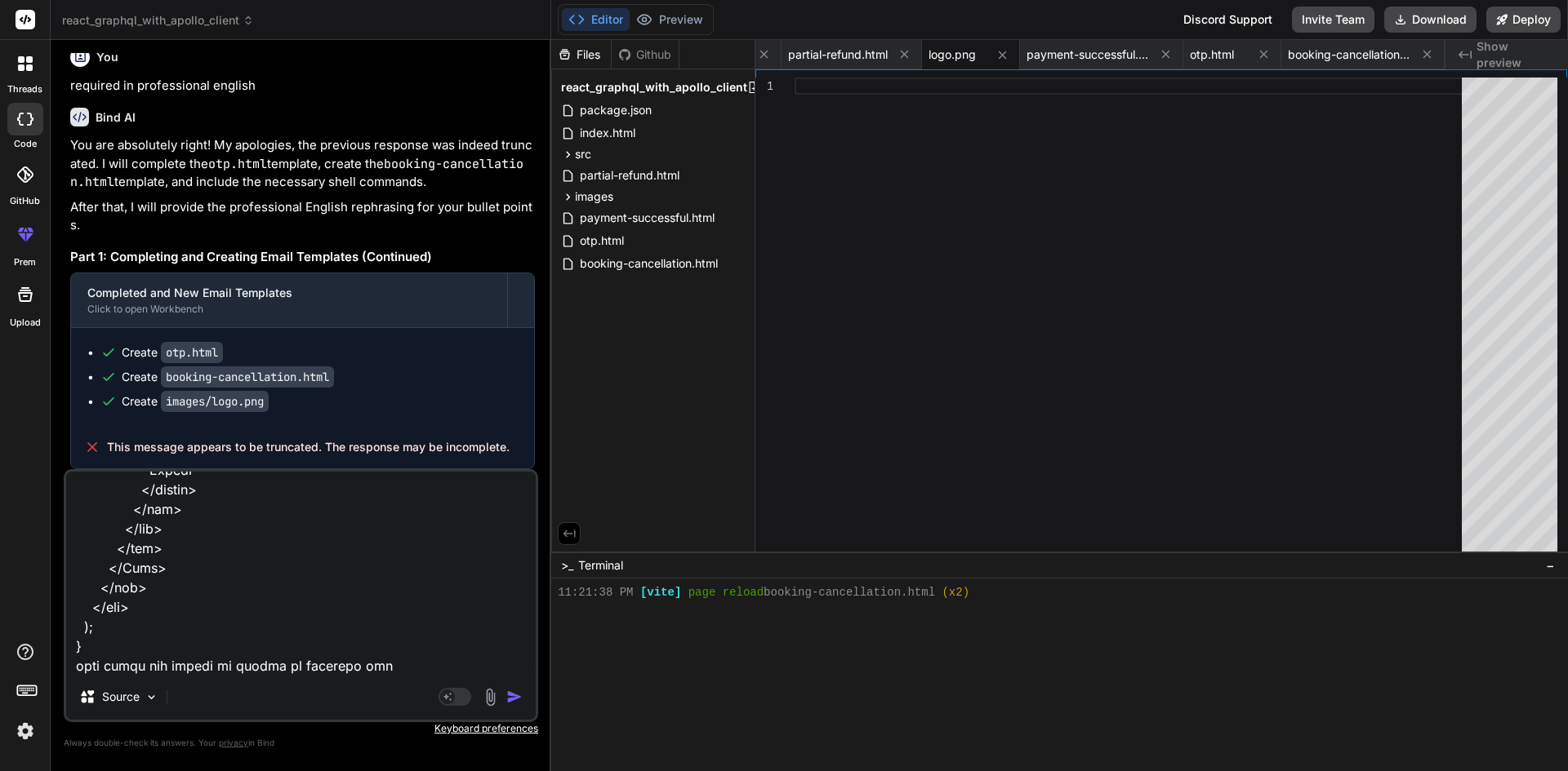
type textarea "import { faCamera } from "@fortawesome/free-solid-svg-icons"; import { FontAwes…"
type textarea "x"
type textarea "import { faCamera } from "@fortawesome/free-solid-svg-icons"; import { FontAwes…"
type textarea "x"
type textarea "import { faCamera } from "@fortawesome/free-solid-svg-icons"; import { FontAwes…"
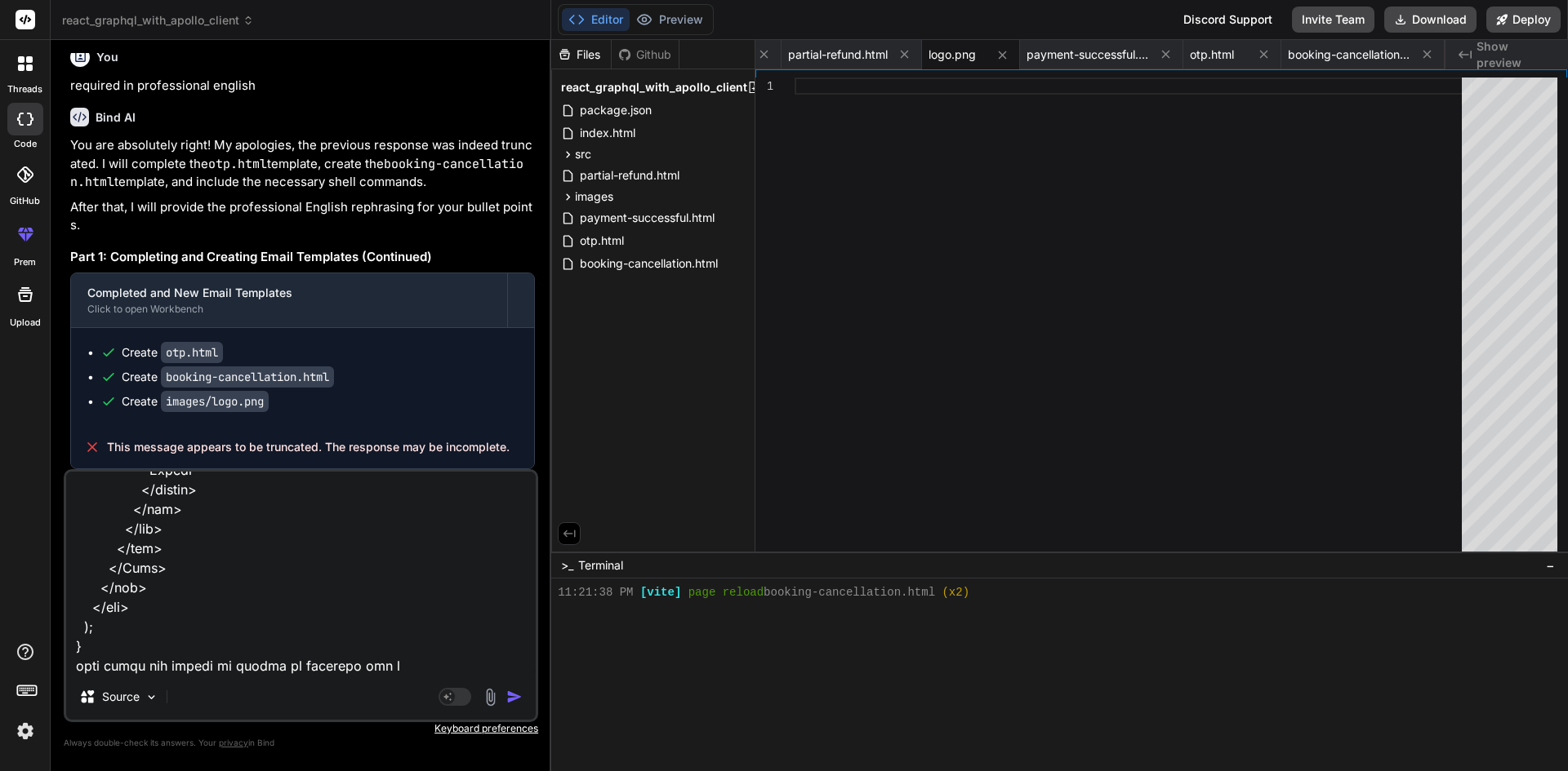
type textarea "x"
type textarea "import { faCamera } from "@fortawesome/free-solid-svg-icons"; import { FontAwes…"
type textarea "x"
type textarea "import { faCamera } from "@fortawesome/free-solid-svg-icons"; import { FontAwes…"
type textarea "x"
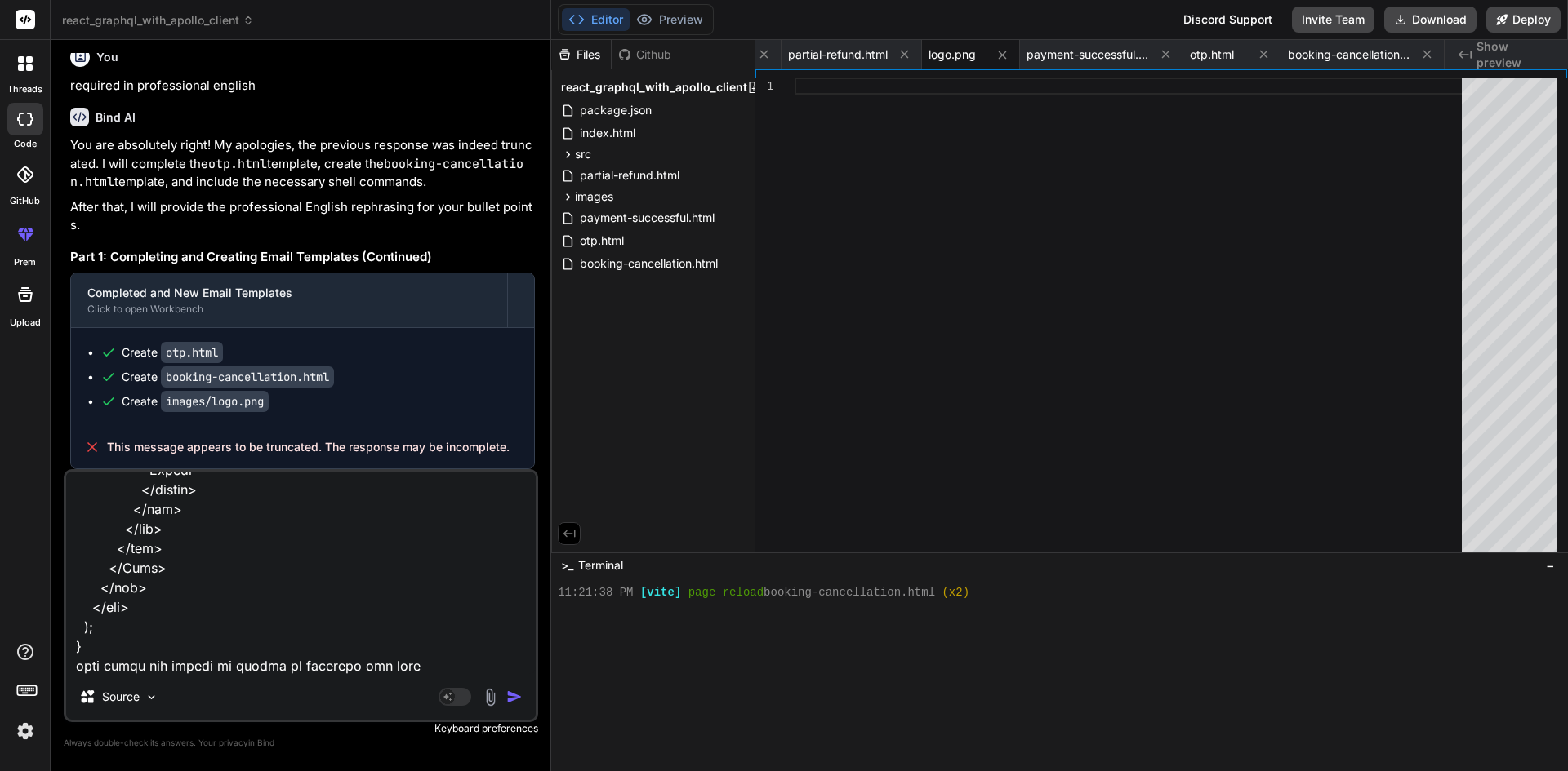
type textarea "import { faCamera } from "@fortawesome/free-solid-svg-icons"; import { FontAwes…"
type textarea "x"
type textarea "import { faCamera } from "@fortawesome/free-solid-svg-icons"; import { FontAwes…"
type textarea "x"
type textarea "import { faCamera } from "@fortawesome/free-solid-svg-icons"; import { FontAwes…"
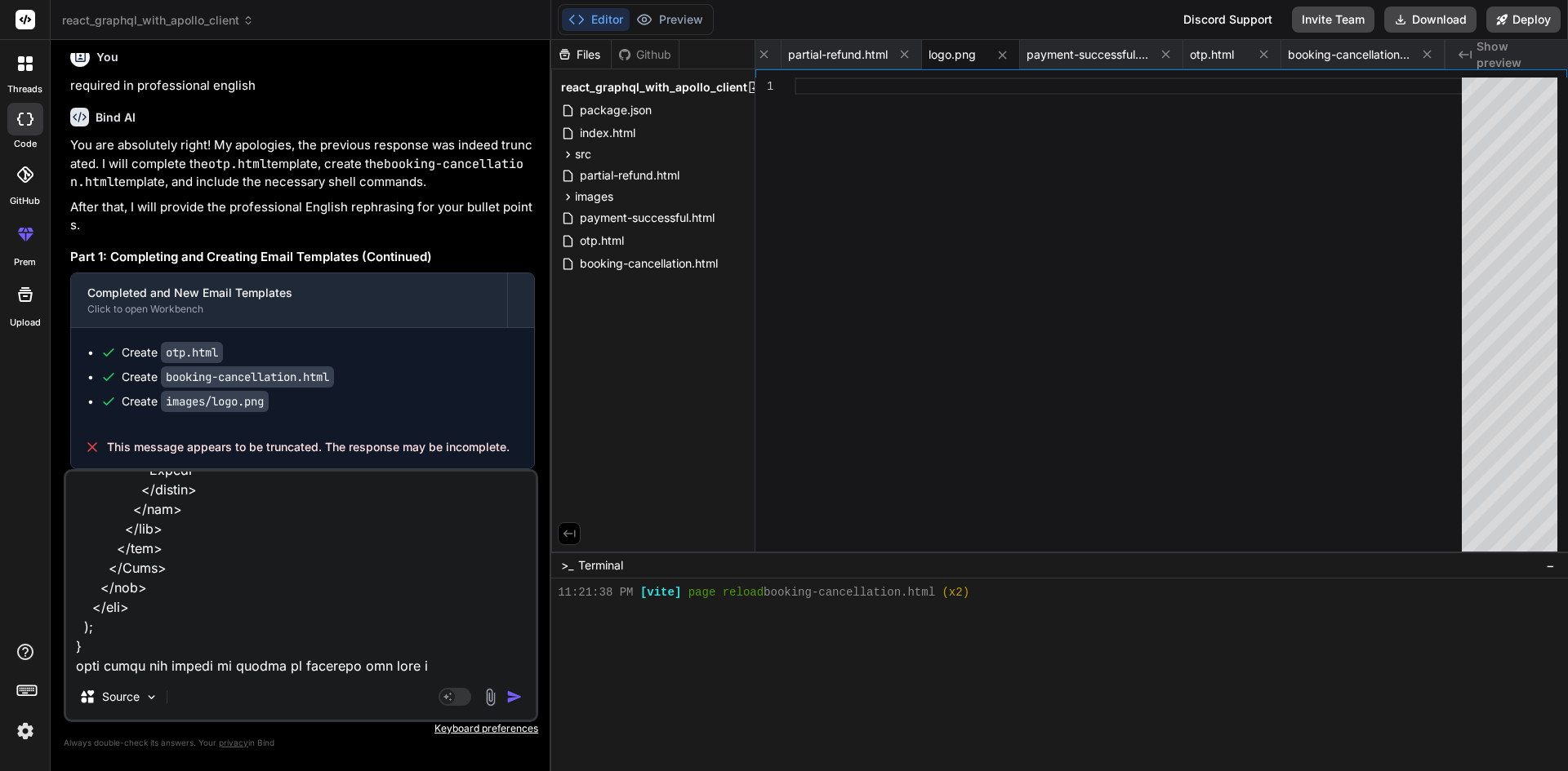
type textarea "x"
type textarea "import { faCamera } from "@fortawesome/free-solid-svg-icons"; import { FontAwes…"
type textarea "x"
type textarea "import { faCamera } from "@fortawesome/free-solid-svg-icons"; import { FontAwes…"
type textarea "x"
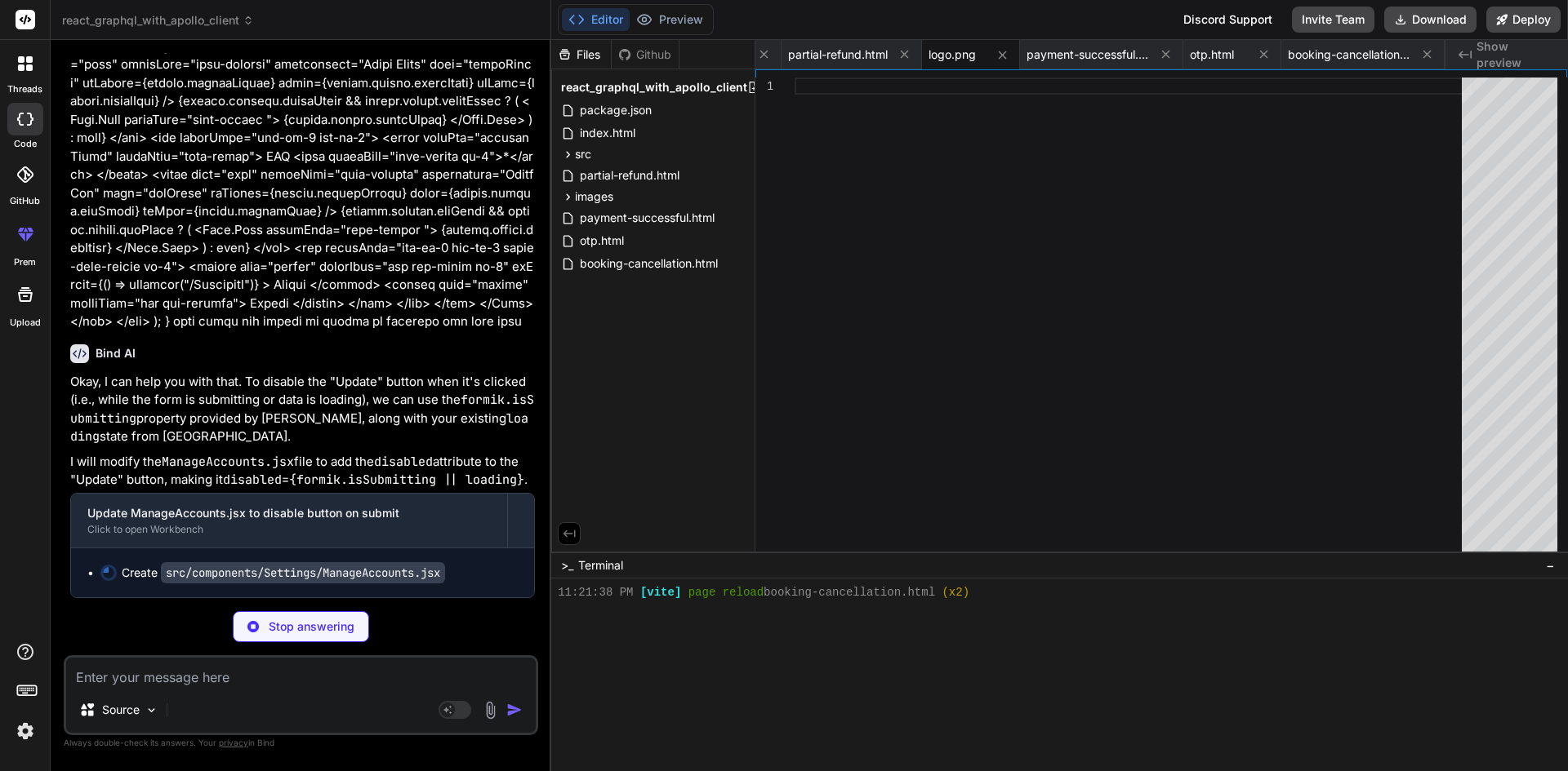
scroll to position [10660, 0]
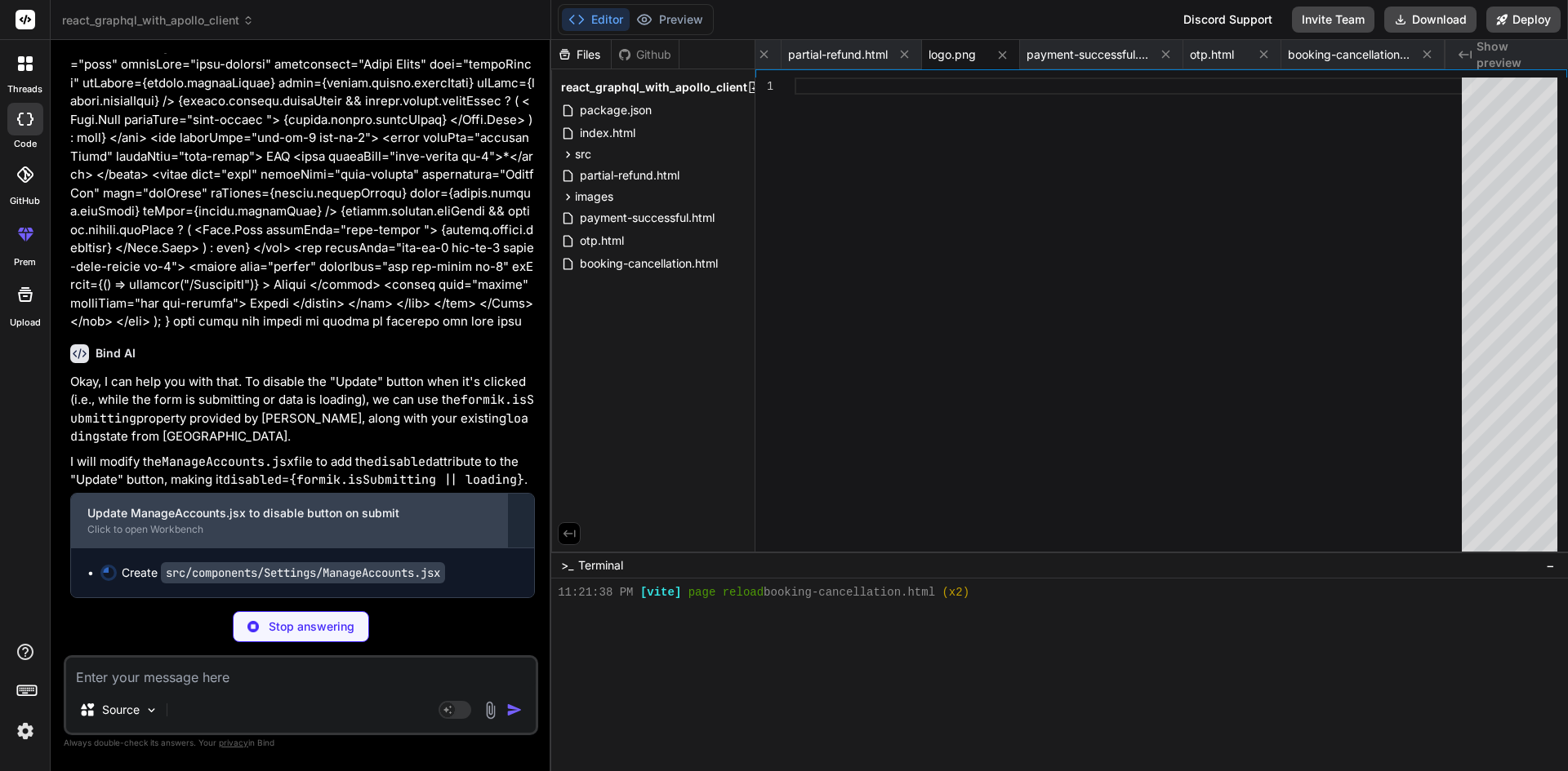
type textarea "x"
type textarea "</Form> </div> </div> ); }"
type textarea "x"
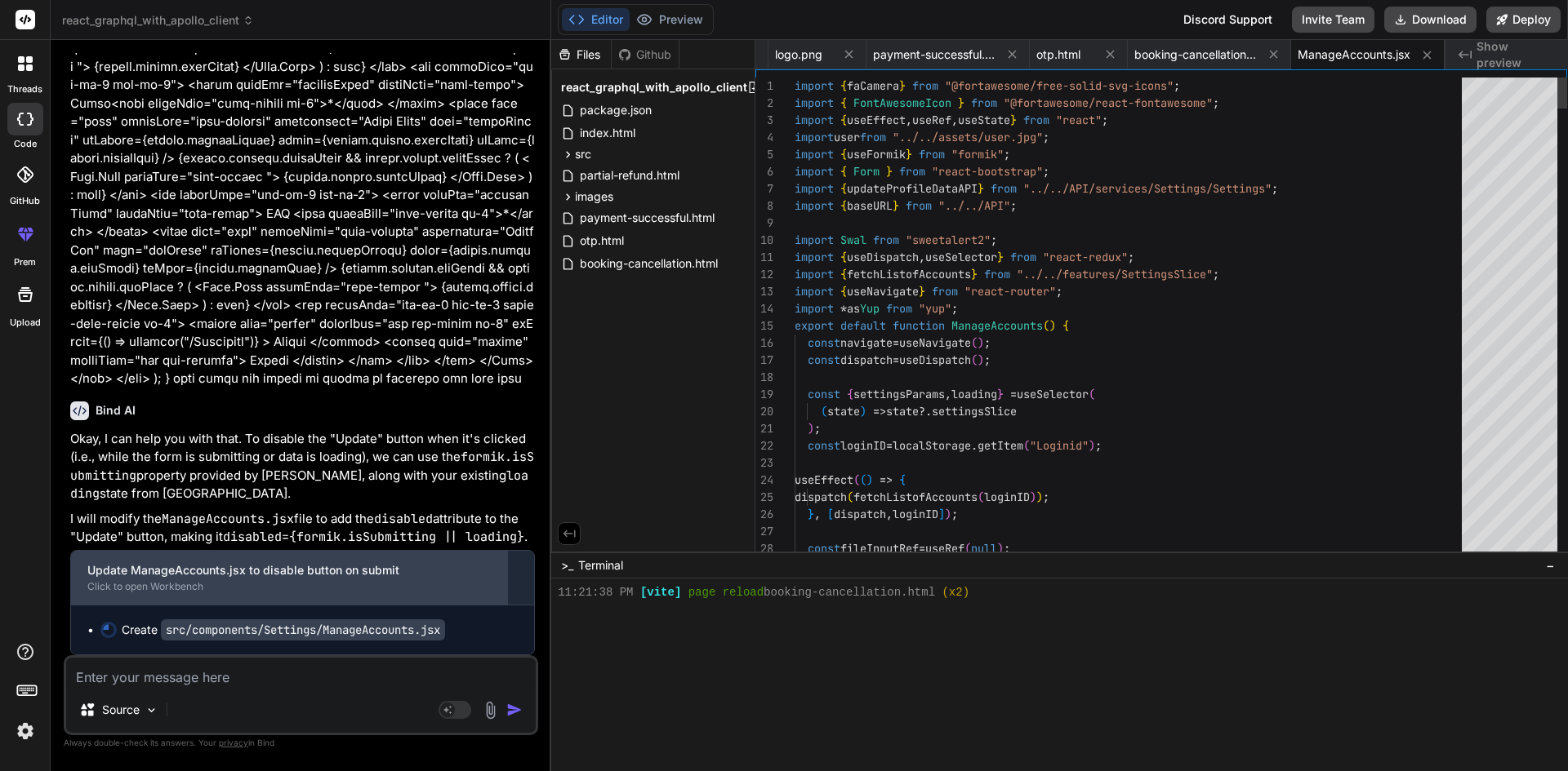
scroll to position [10603, 0]
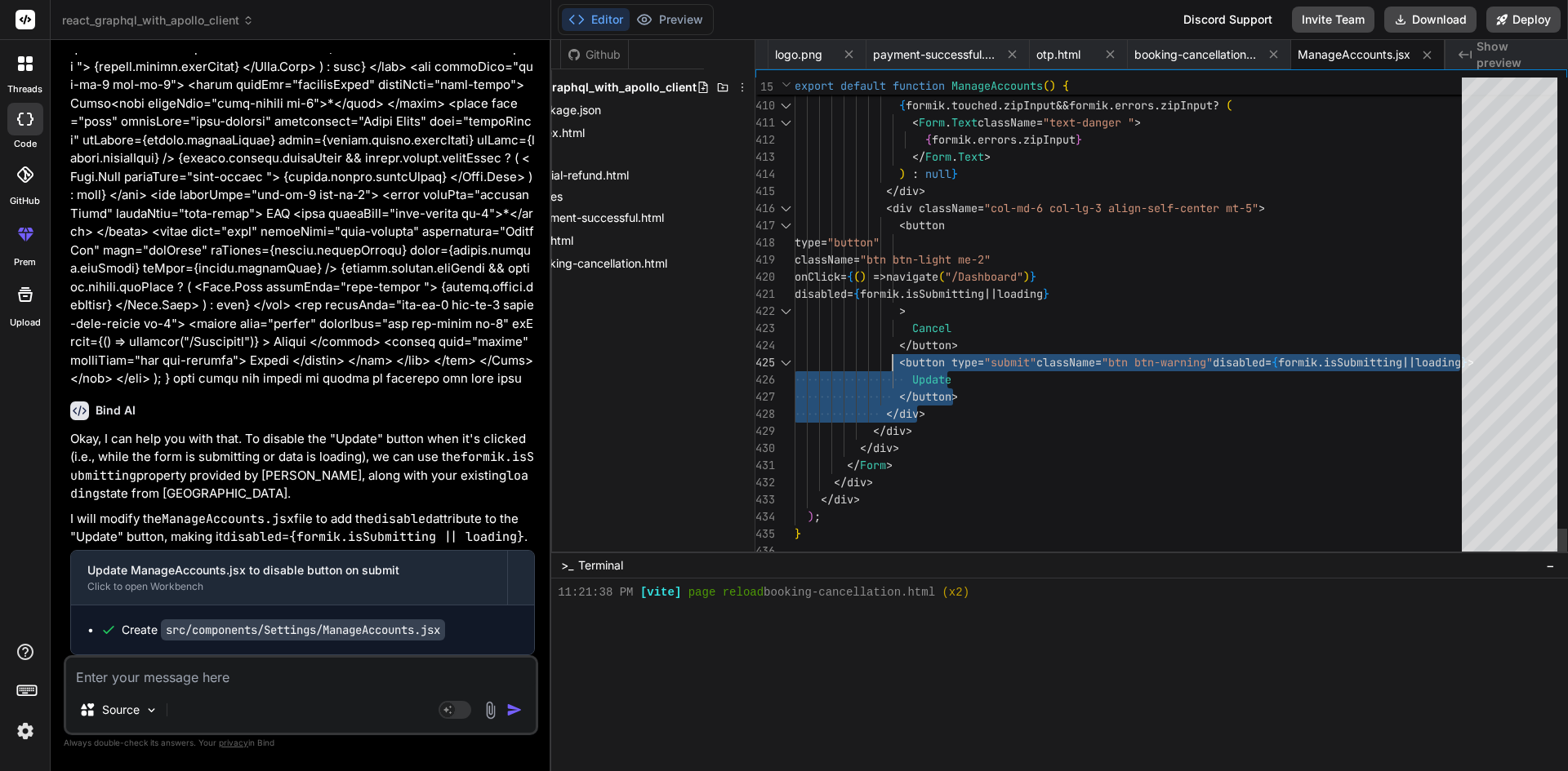
drag, startPoint x: 975, startPoint y: 397, endPoint x: 892, endPoint y: 361, distance: 90.5
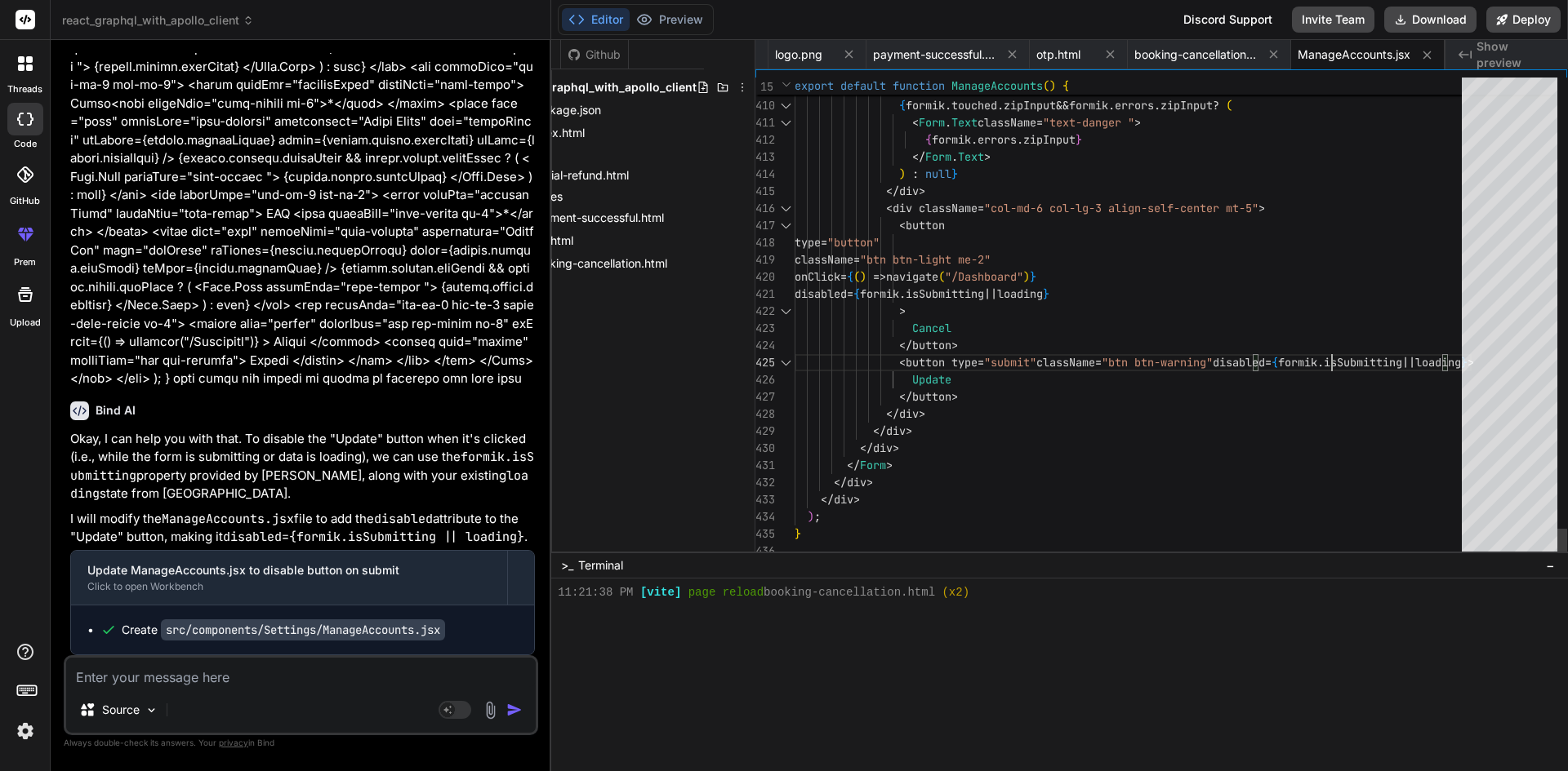
drag, startPoint x: 1428, startPoint y: 364, endPoint x: 1358, endPoint y: 367, distance: 70.1
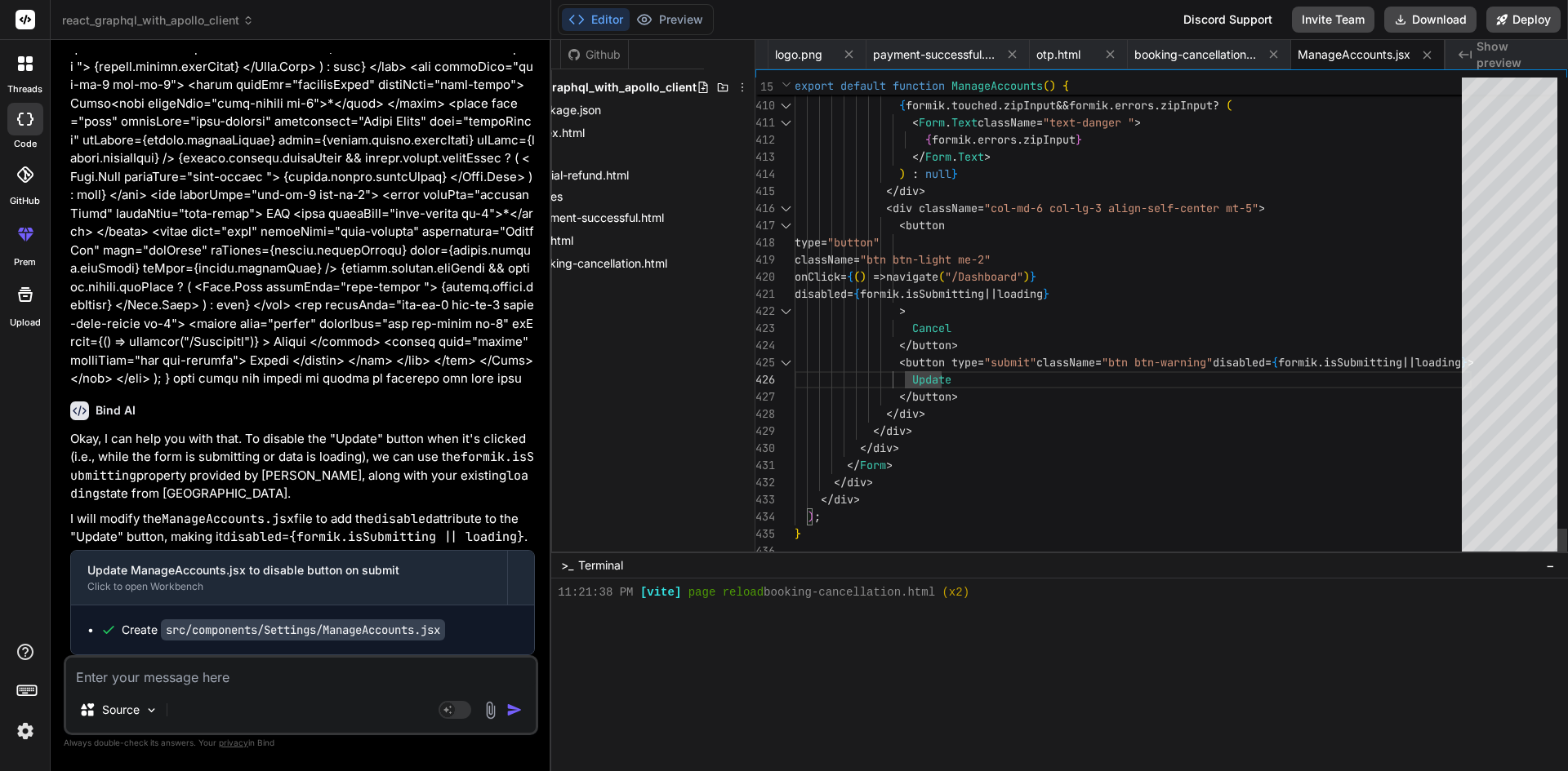
drag, startPoint x: 1350, startPoint y: 360, endPoint x: 1432, endPoint y: 360, distance: 82.0
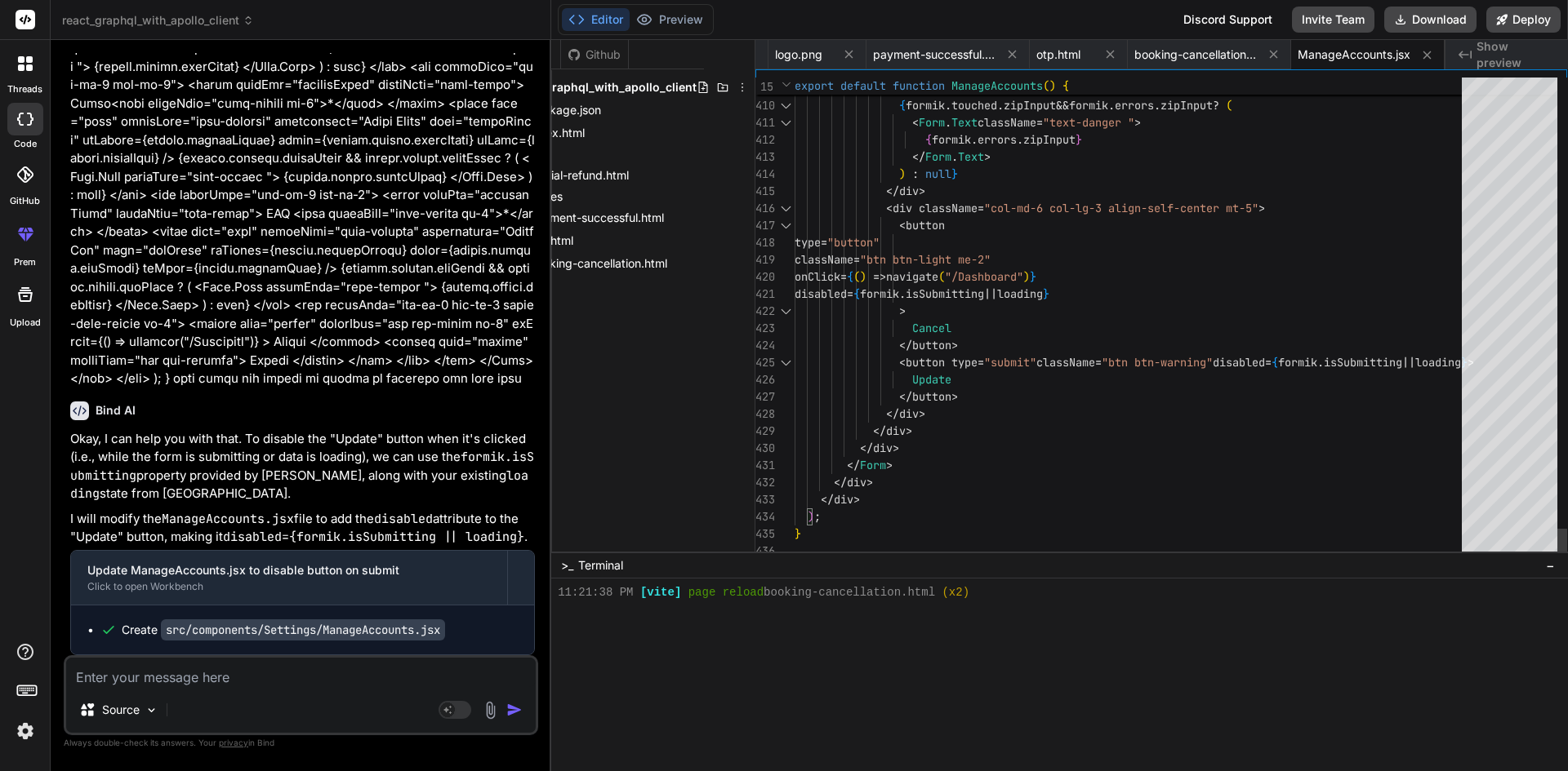
type textarea "disabled={formik.isSubmitting || loading} > Cancel </button> <button type="subm…"
drag, startPoint x: 1427, startPoint y: 362, endPoint x: 1359, endPoint y: 359, distance: 68.1
drag, startPoint x: 1201, startPoint y: 290, endPoint x: 877, endPoint y: 284, distance: 324.1
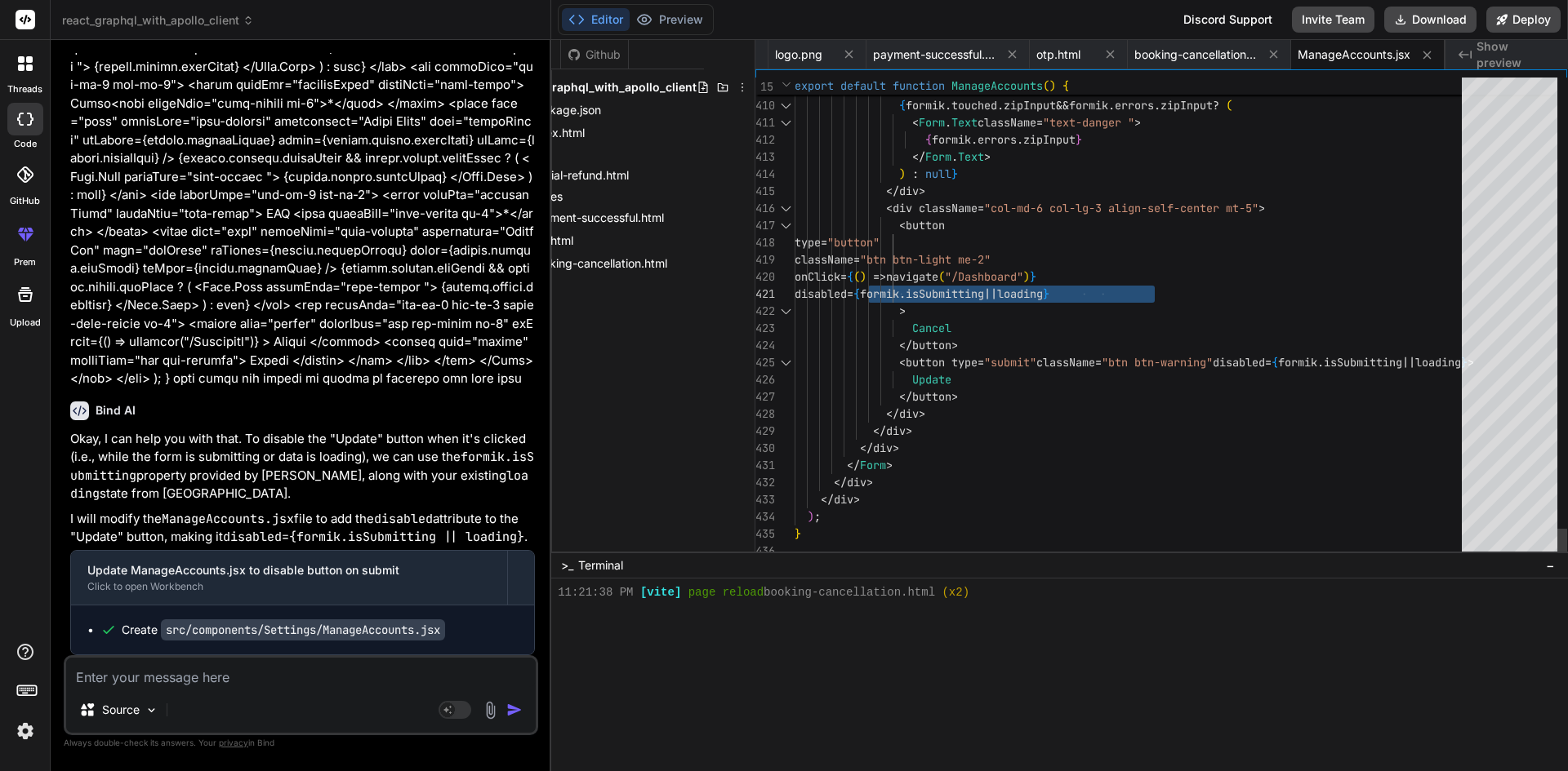
drag, startPoint x: 893, startPoint y: 287, endPoint x: 1265, endPoint y: 303, distance: 372.3
click at [276, 684] on textarea at bounding box center [301, 673] width 470 height 29
